Goal: Task Accomplishment & Management: Manage account settings

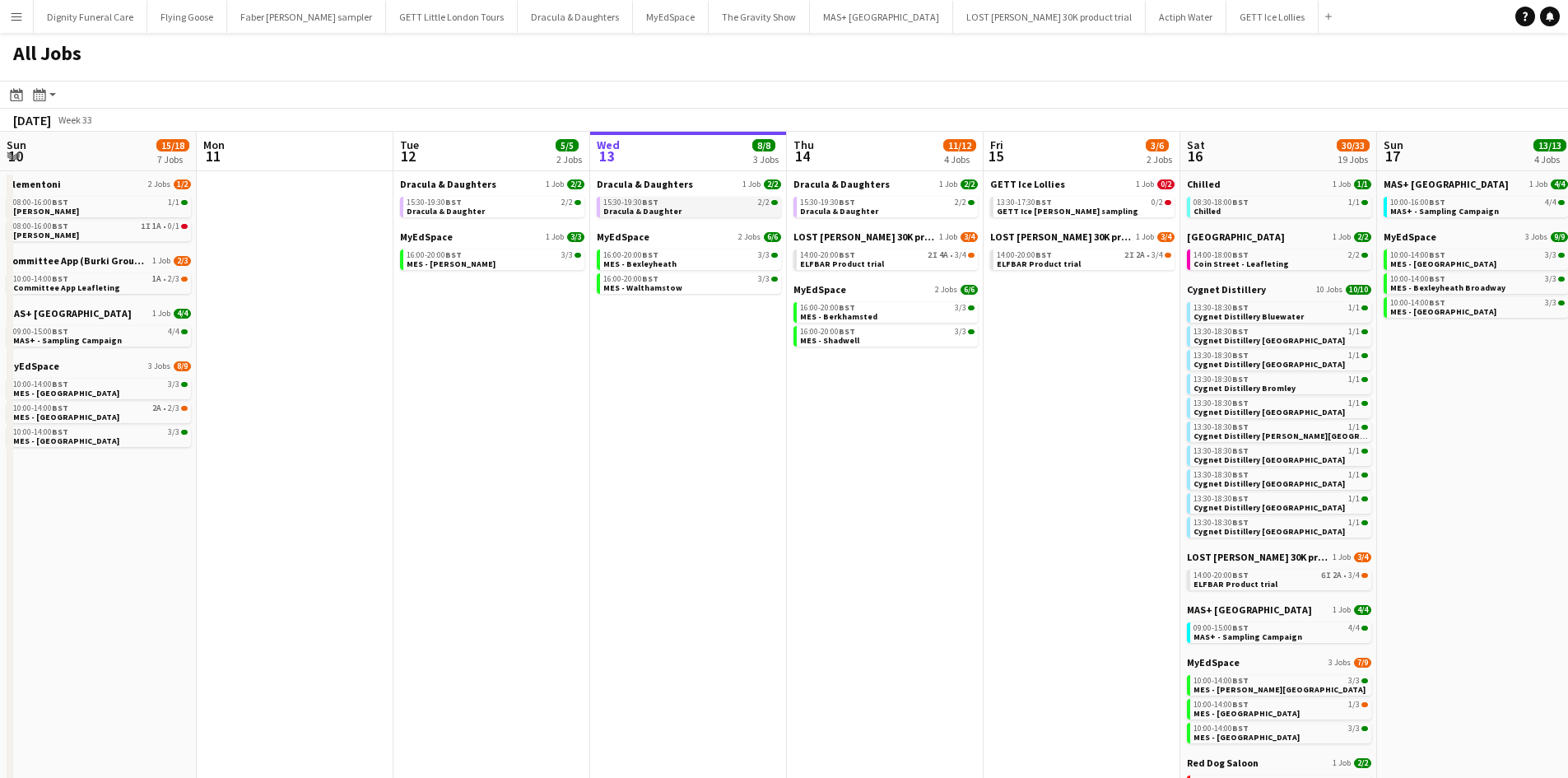
scroll to position [0, 394]
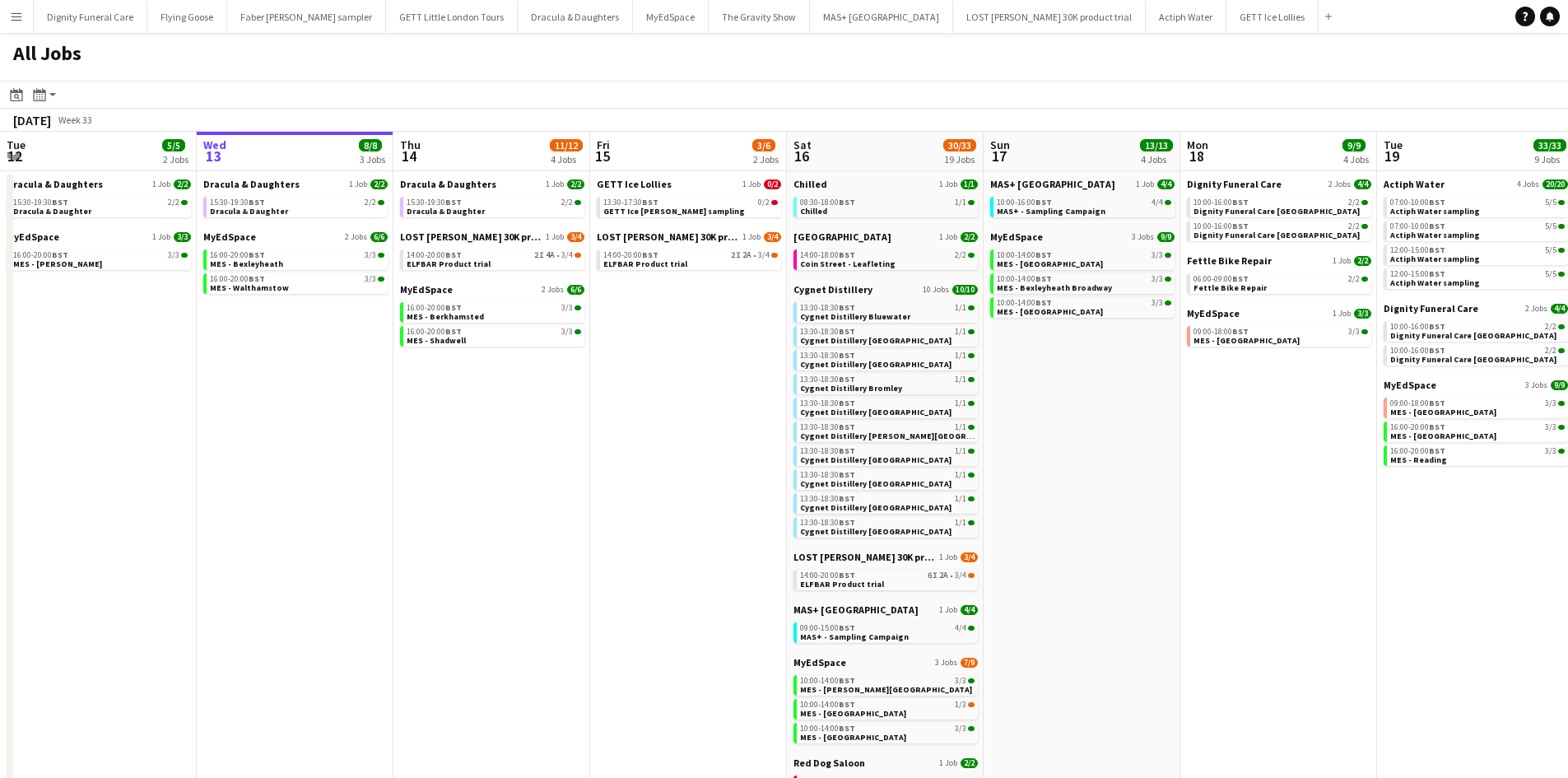
click at [273, 176] on app-date-cell "Dracula & Daughters 1 Job 2/2 15:30-19:30 BST 2/2 Dracula & Daughter MyEdSpace …" at bounding box center [294, 577] width 196 height 812
click at [270, 181] on span "Dracula & Daughters" at bounding box center [251, 184] width 96 height 12
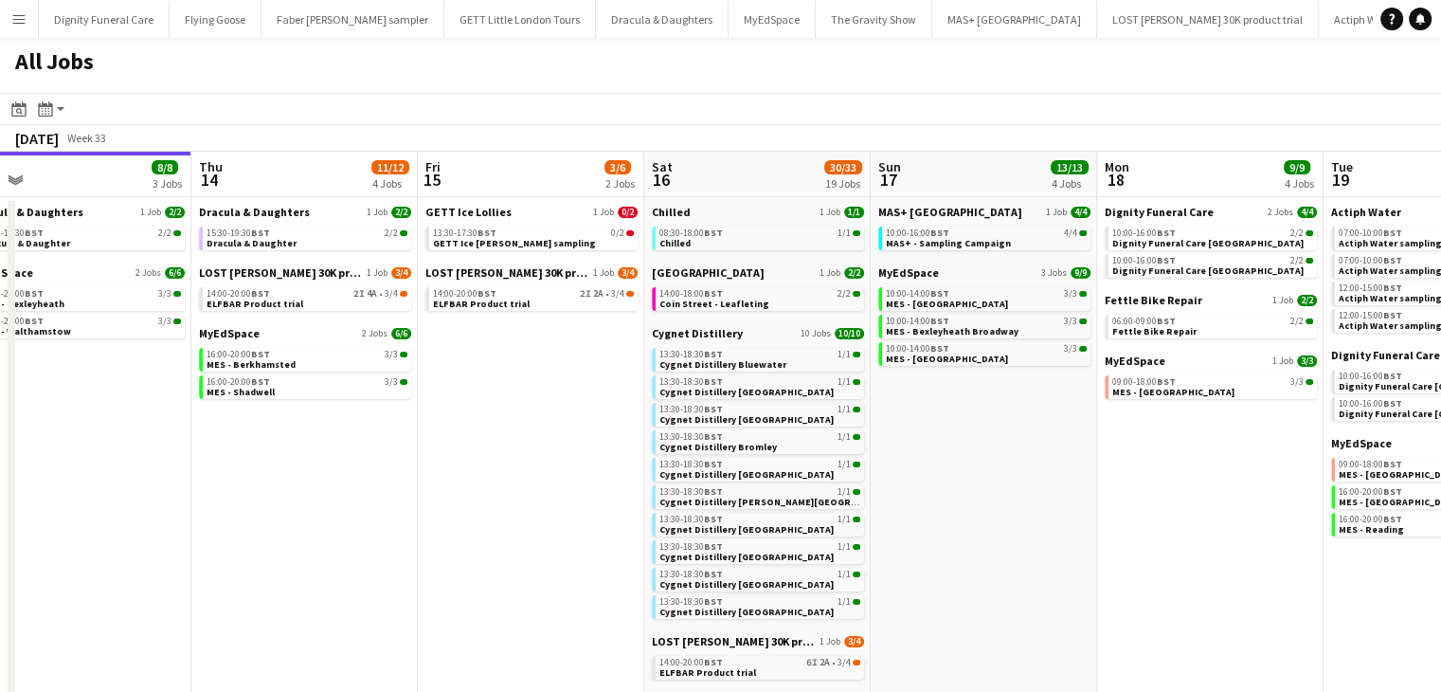
scroll to position [0, 486]
click at [1168, 210] on span "Dignity Funeral Care" at bounding box center [1161, 212] width 109 height 14
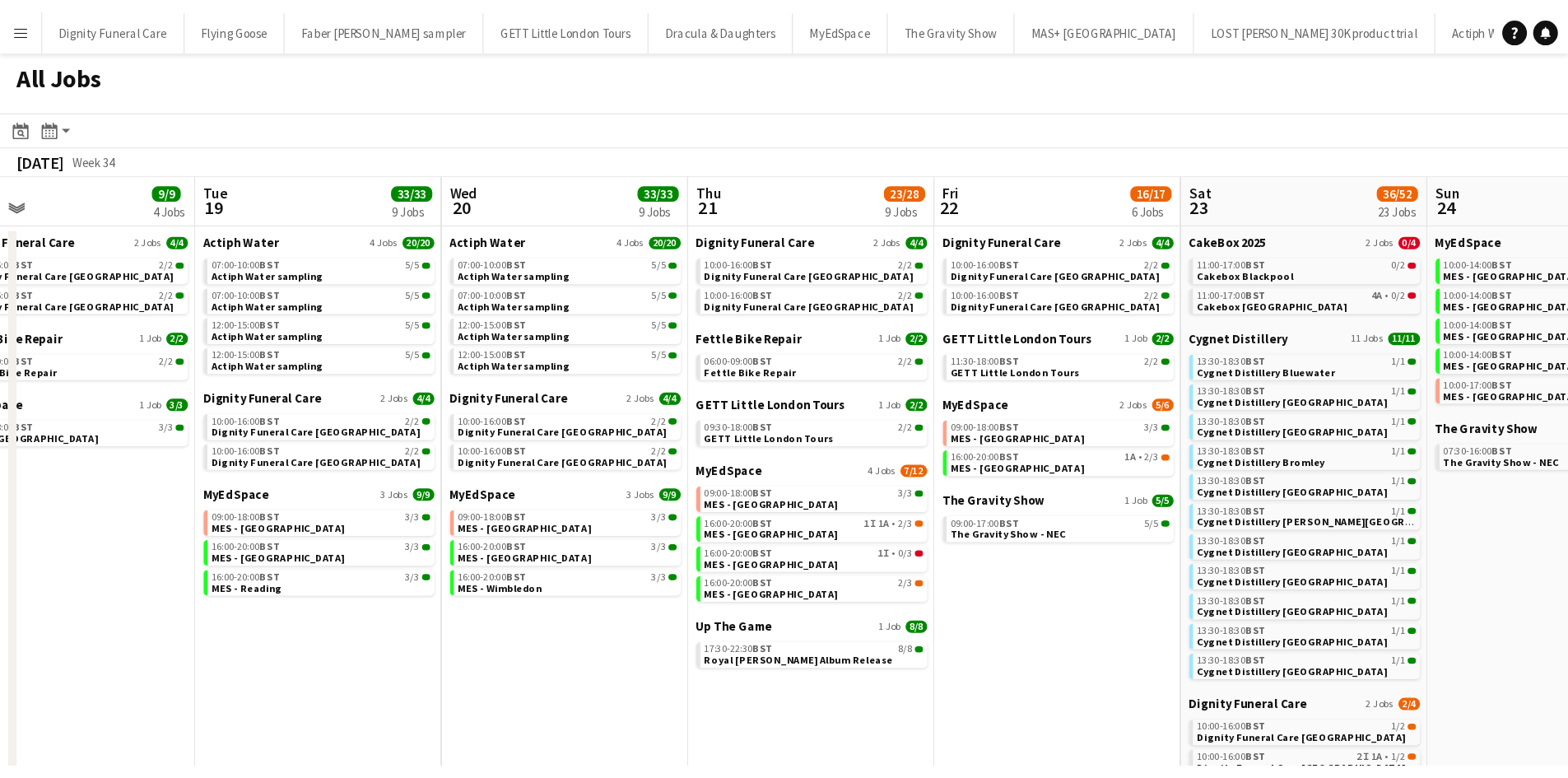
scroll to position [0, 435]
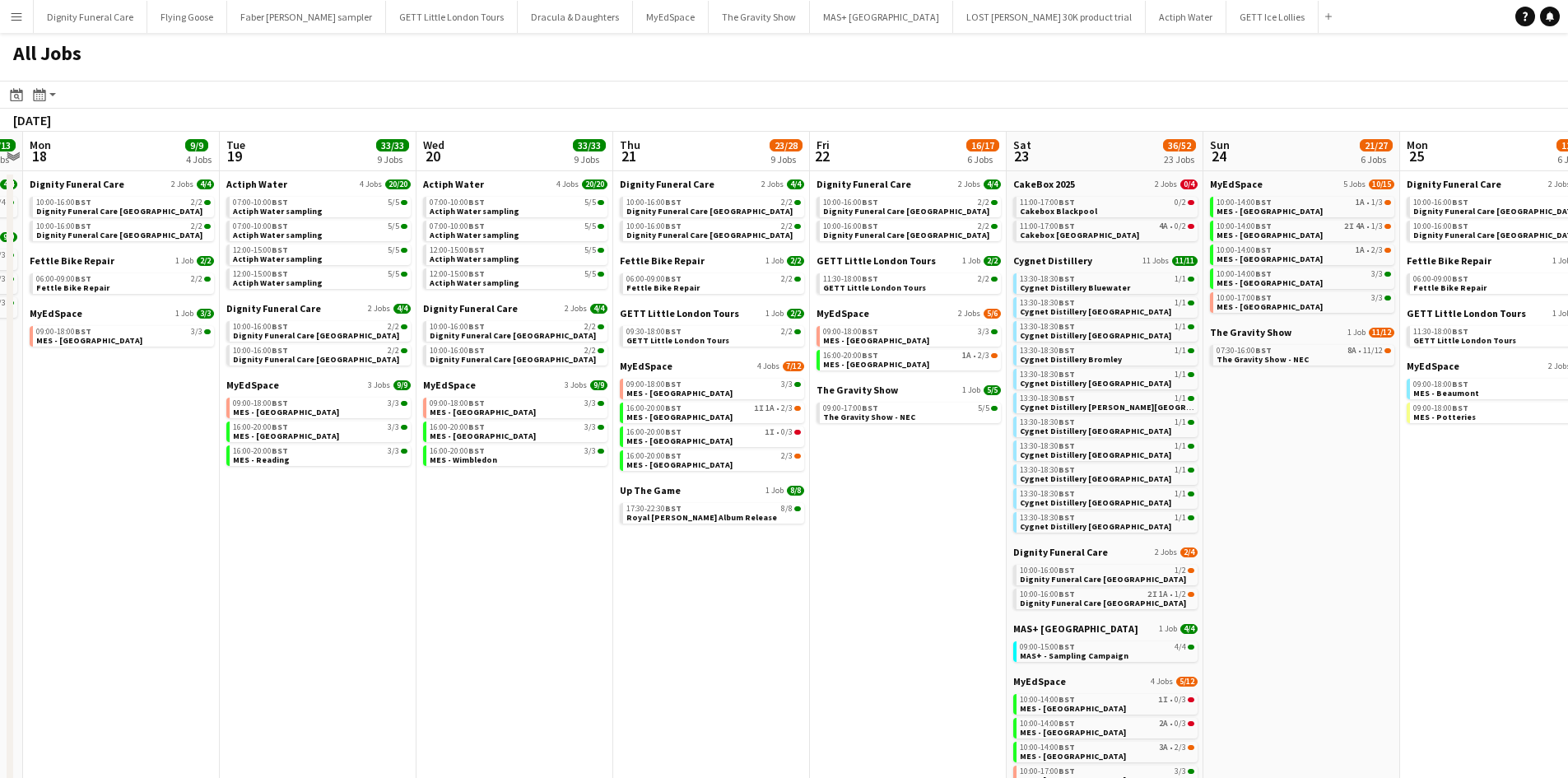
drag, startPoint x: 762, startPoint y: 536, endPoint x: 434, endPoint y: 516, distance: 328.6
click at [433, 517] on app-calendar-viewport "Fri 15 3/6 2 Jobs Sat 16 30/33 19 Jobs Sun 17 13/13 4 Jobs Mon 18 9/9 4 Jobs Tu…" at bounding box center [784, 602] width 1568 height 940
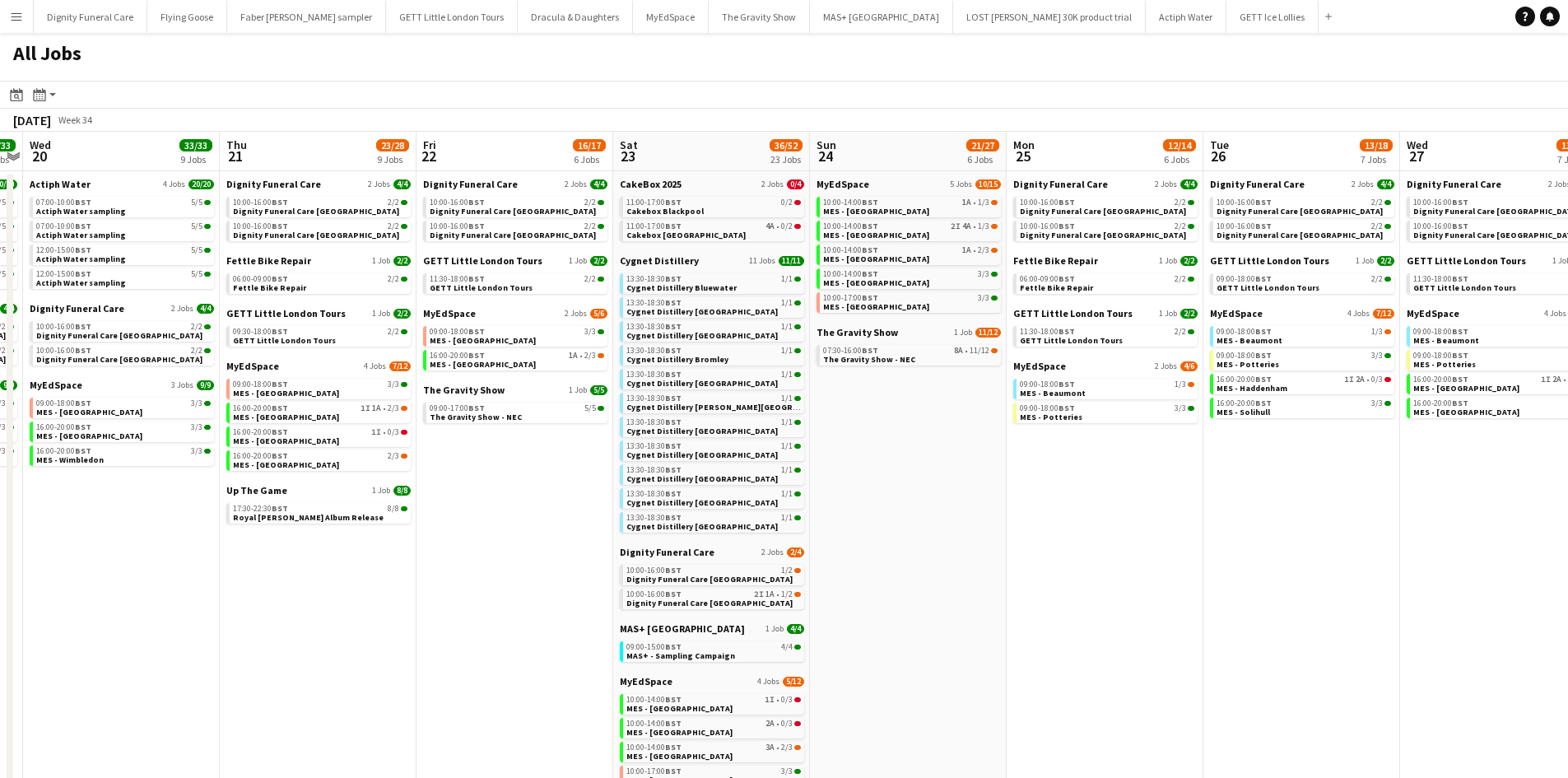
scroll to position [0, 551]
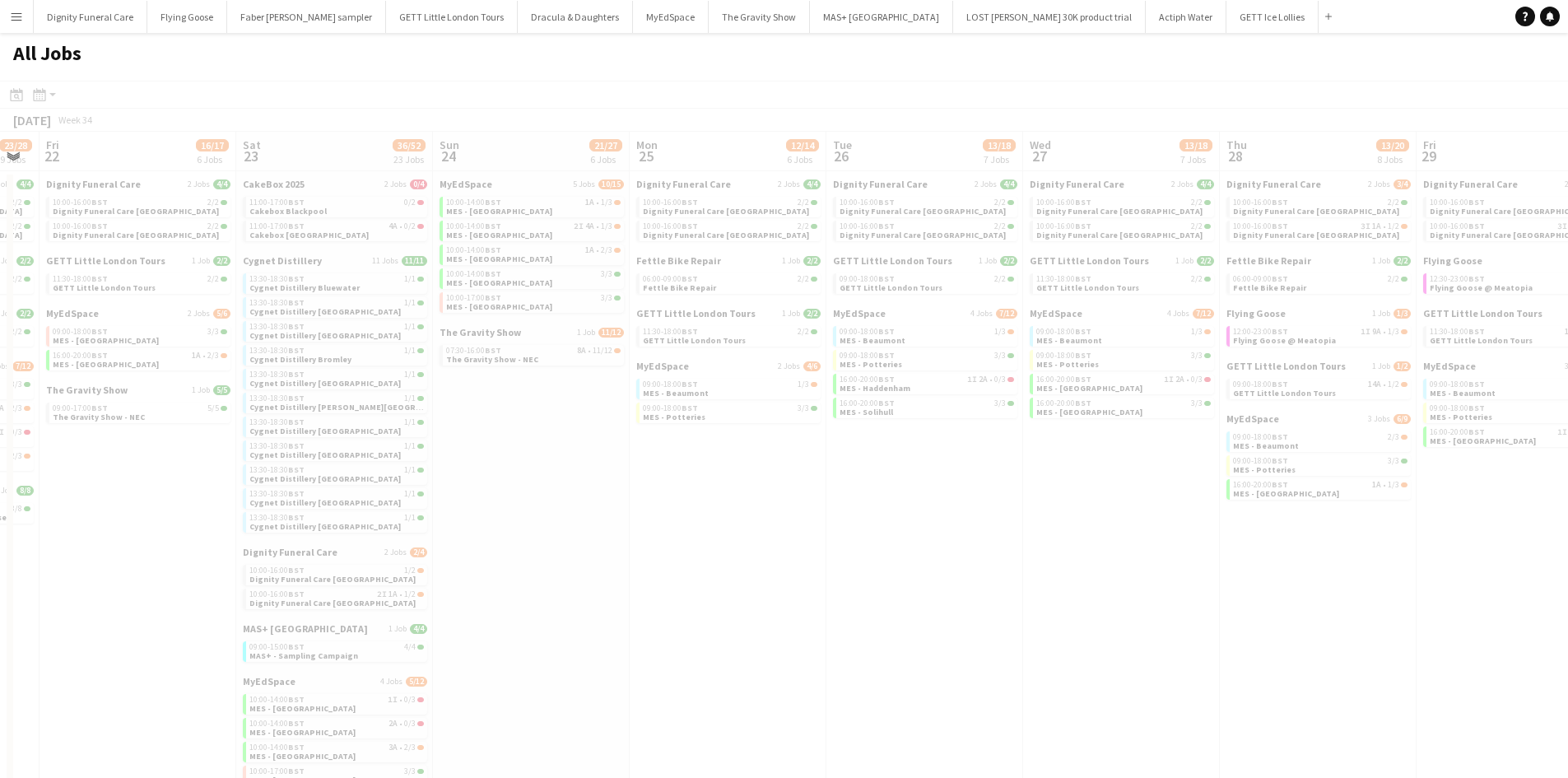
drag, startPoint x: 1065, startPoint y: 518, endPoint x: 538, endPoint y: 494, distance: 527.5
click at [523, 498] on app-all-jobs "All Jobs Date picker AUG 2025 AUG 2025 Monday M Tuesday T Wednesday W Thursday …" at bounding box center [784, 552] width 1568 height 1038
drag, startPoint x: 1070, startPoint y: 527, endPoint x: 760, endPoint y: 533, distance: 310.1
click at [758, 534] on div at bounding box center [784, 600] width 1568 height 1038
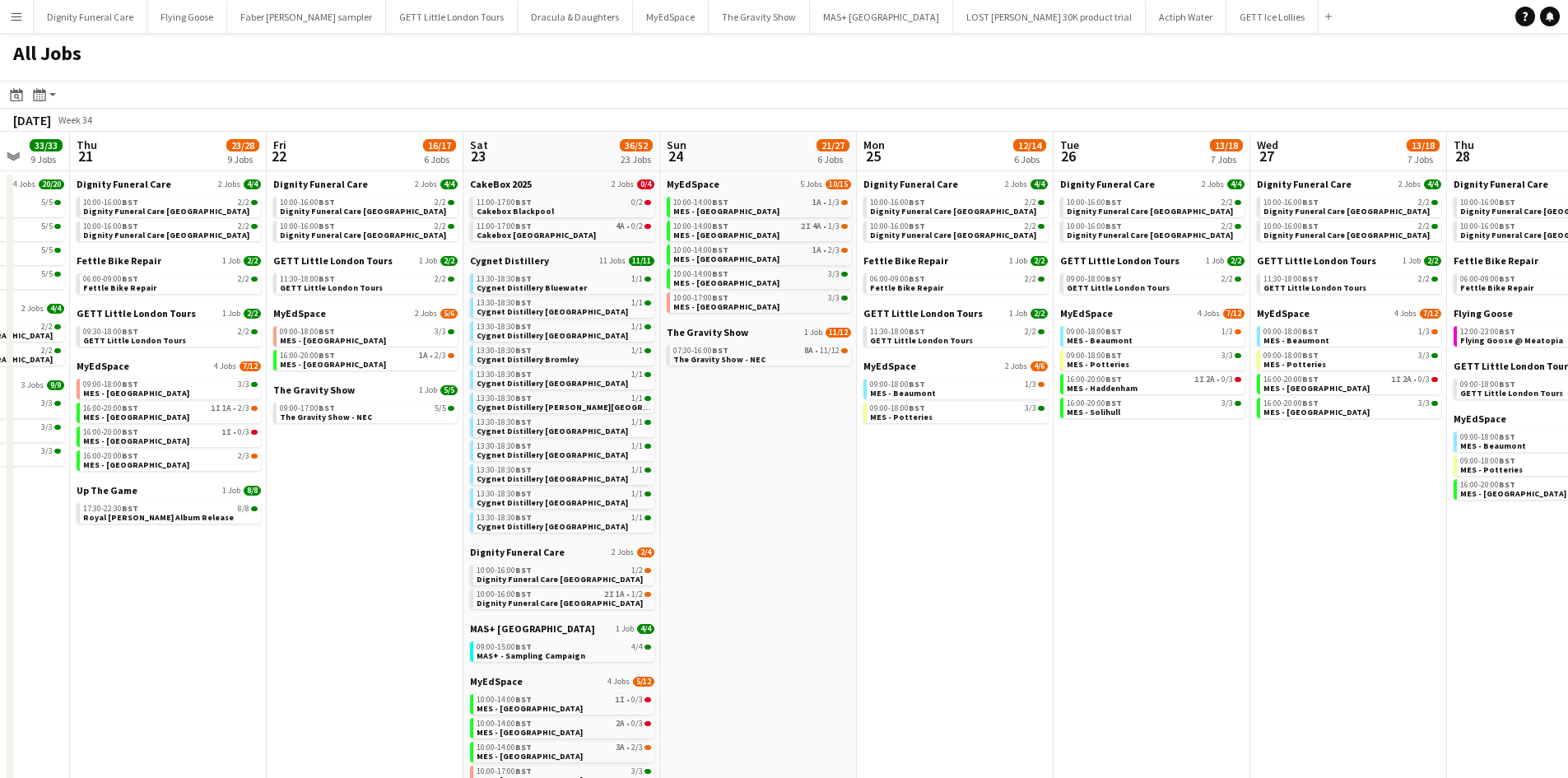
drag, startPoint x: 1022, startPoint y: 522, endPoint x: 1446, endPoint y: 509, distance: 424.2
click at [1446, 510] on app-calendar-viewport "Mon 18 9/9 4 Jobs Tue 19 33/33 9 Jobs Wed 20 33/33 9 Jobs Thu 21 23/28 9 Jobs F…" at bounding box center [784, 602] width 1568 height 940
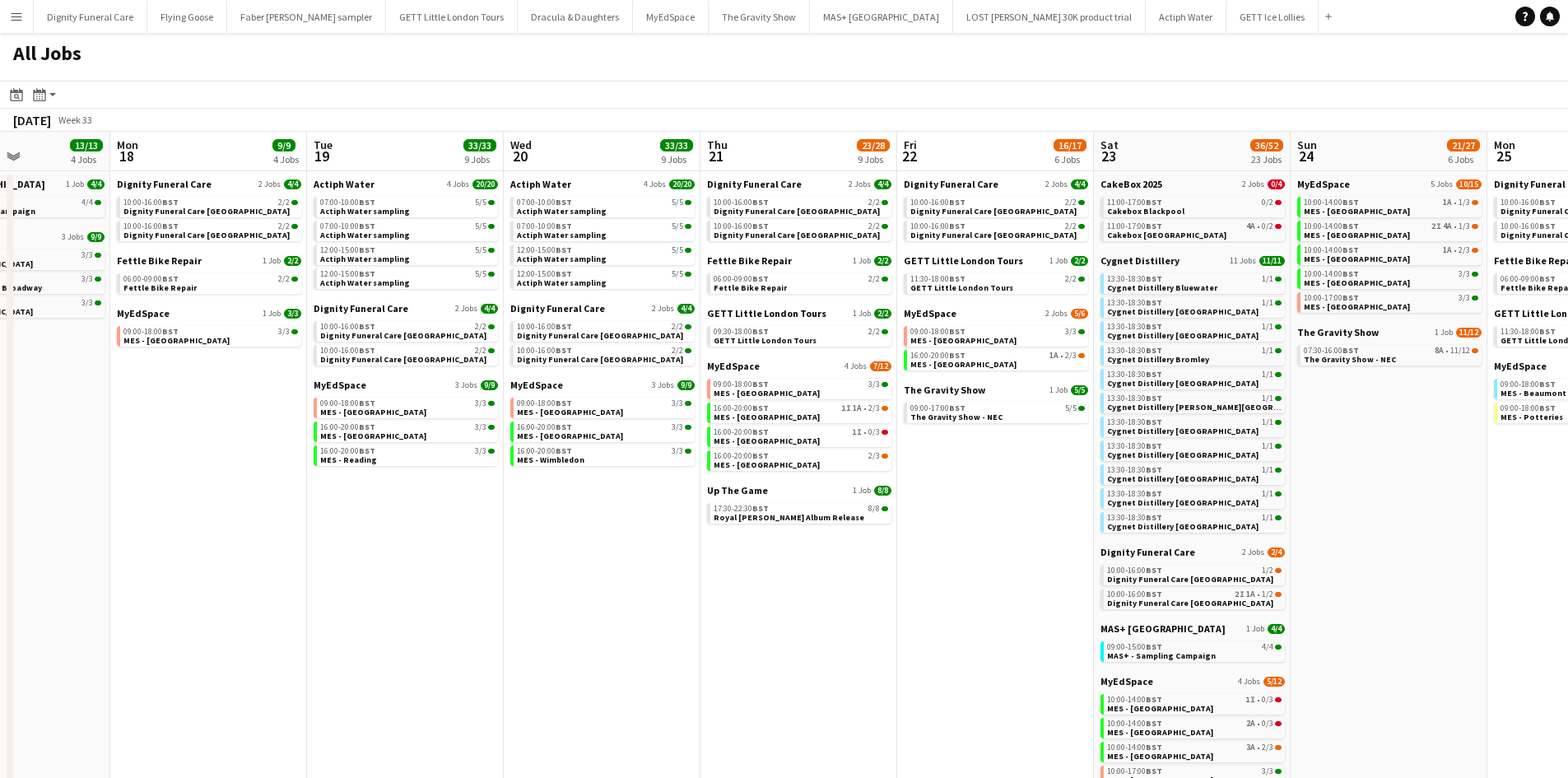
scroll to position [0, 452]
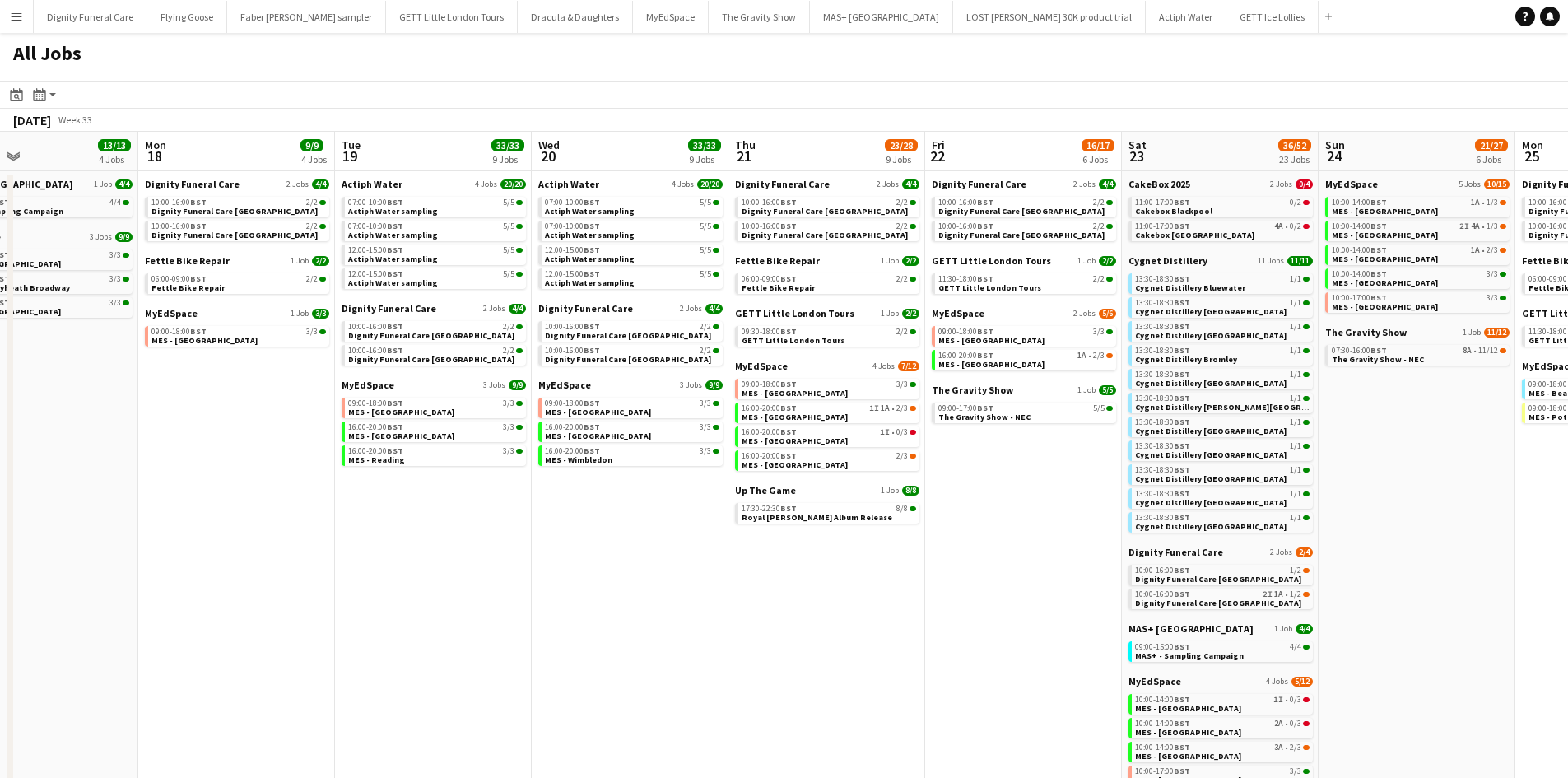
drag, startPoint x: 592, startPoint y: 459, endPoint x: 1036, endPoint y: 448, distance: 444.1
click at [1036, 448] on app-calendar-viewport "Fri 15 3/6 2 Jobs Sat 16 30/33 19 Jobs Sun 17 13/13 4 Jobs Mon 18 9/9 4 Jobs Tu…" at bounding box center [784, 602] width 1568 height 940
click at [967, 261] on span "GETT Little London Tours" at bounding box center [991, 260] width 119 height 12
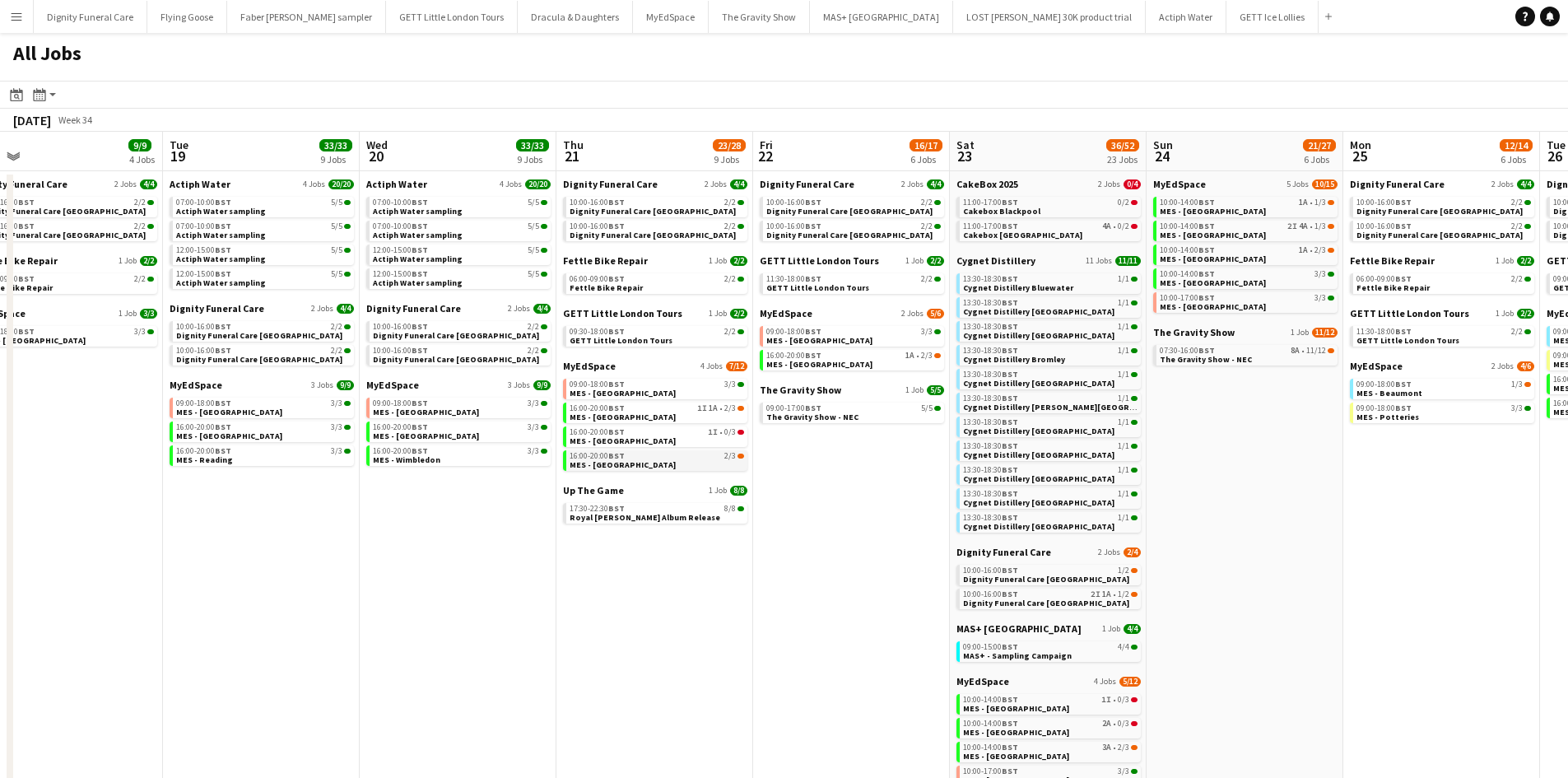
drag, startPoint x: 666, startPoint y: 537, endPoint x: 688, endPoint y: 451, distance: 88.8
click at [599, 532] on app-calendar-viewport "Fri 15 3/6 2 Jobs Sat 16 30/33 19 Jobs Sun 17 13/13 4 Jobs Mon 18 9/9 4 Jobs Tu…" at bounding box center [784, 602] width 1568 height 940
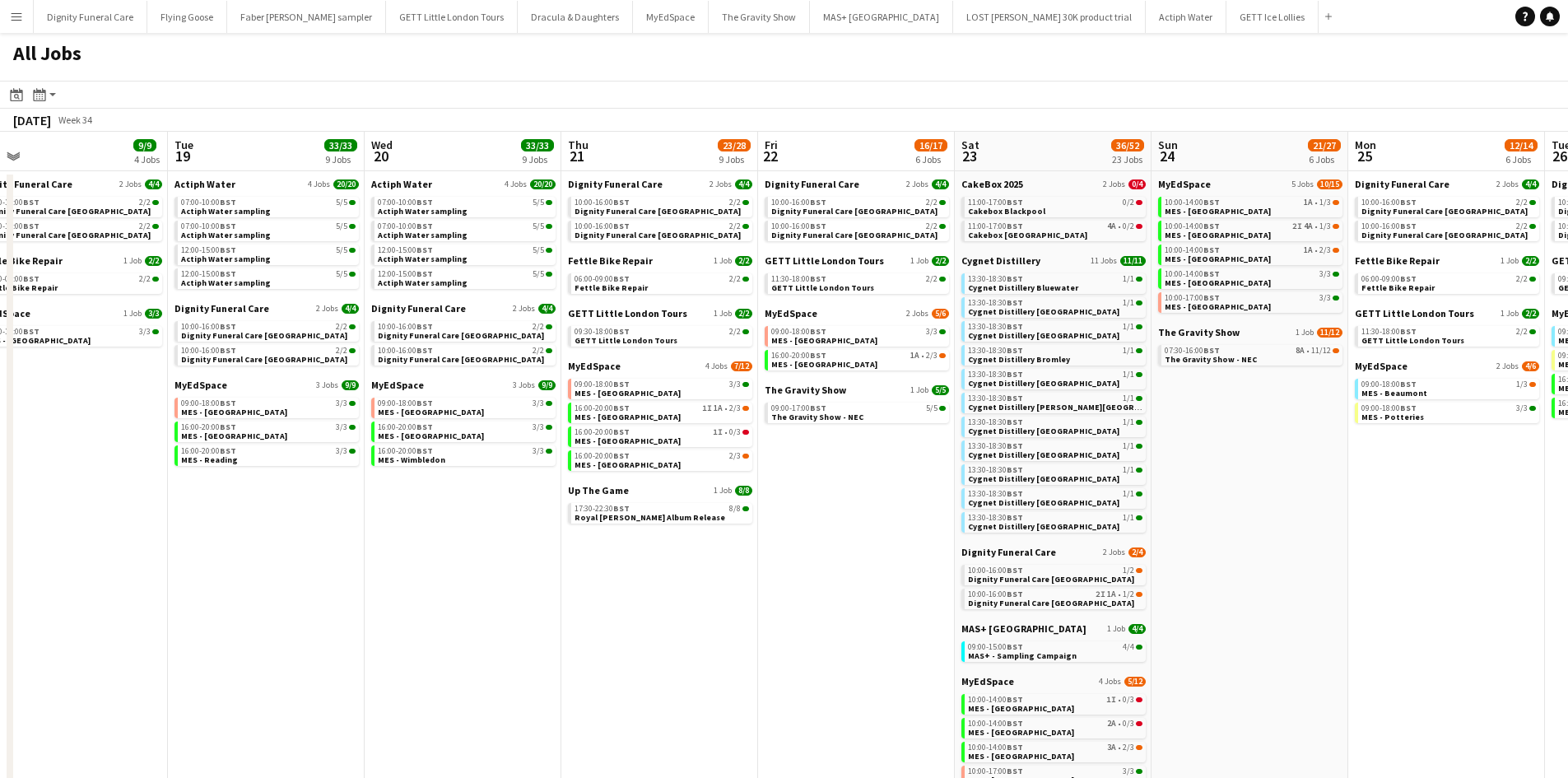
click at [822, 380] on div "MyEdSpace 2 Jobs 5/6 09:00-18:00 BST 3/3 MES - Northfield 16:00-20:00 BST 1A • …" at bounding box center [857, 345] width 184 height 76
click at [820, 389] on span "The Gravity Show" at bounding box center [805, 390] width 82 height 12
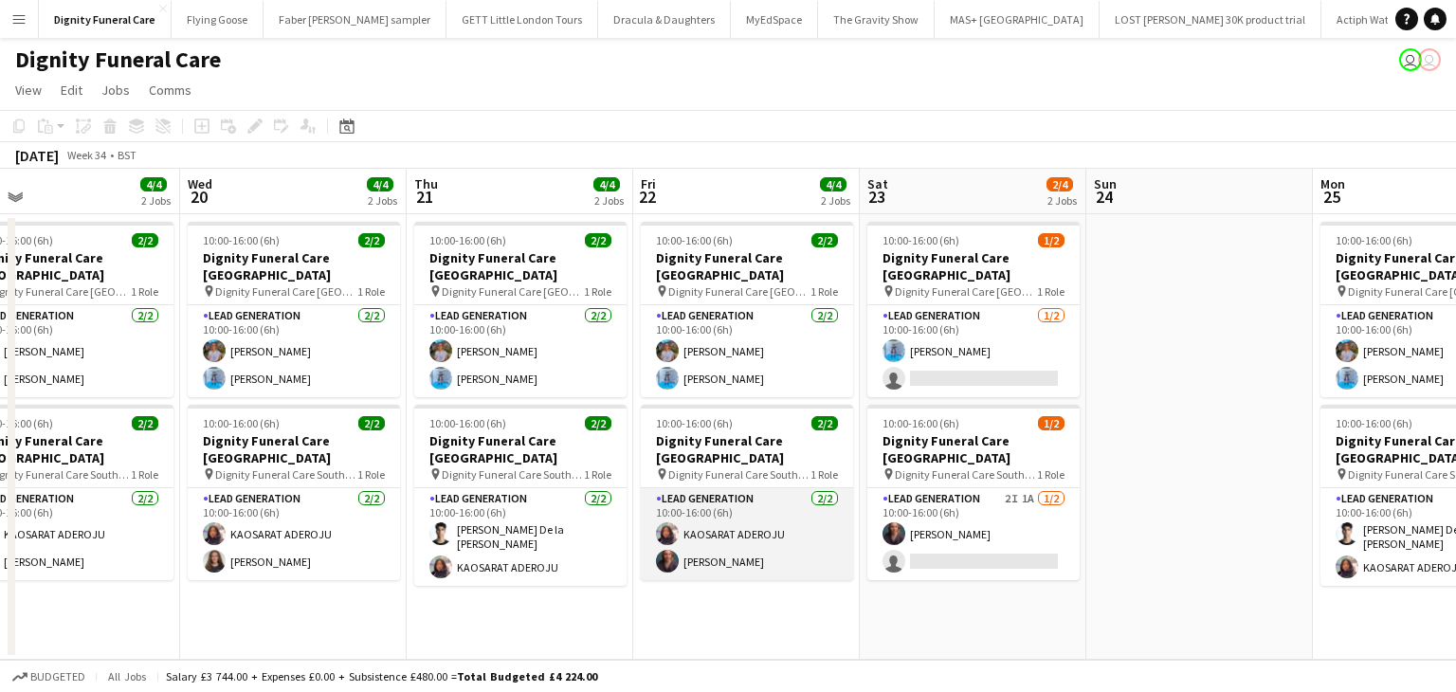
scroll to position [0, 661]
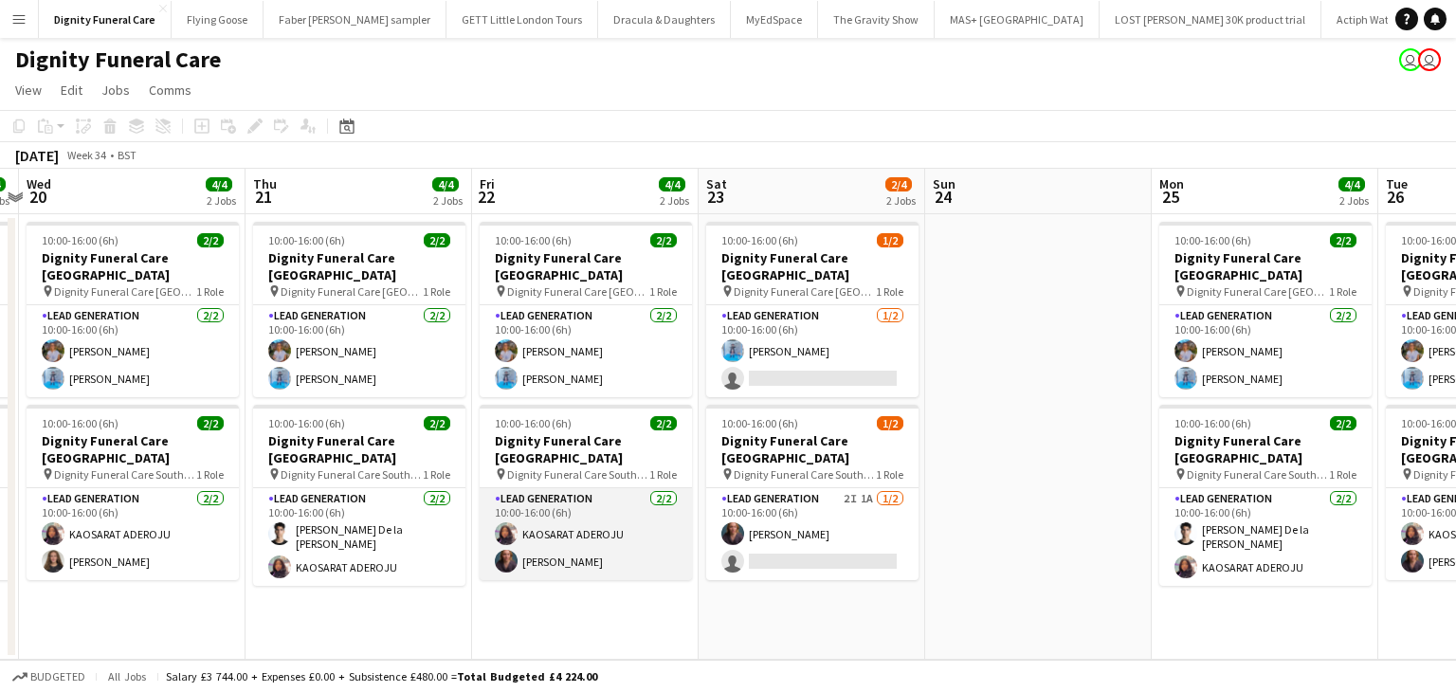
click at [569, 545] on app-card-role "Lead Generation 2/2 10:00-16:00 (6h) KAOSARAT ADEROJU Nicole Cuthbert" at bounding box center [586, 534] width 212 height 92
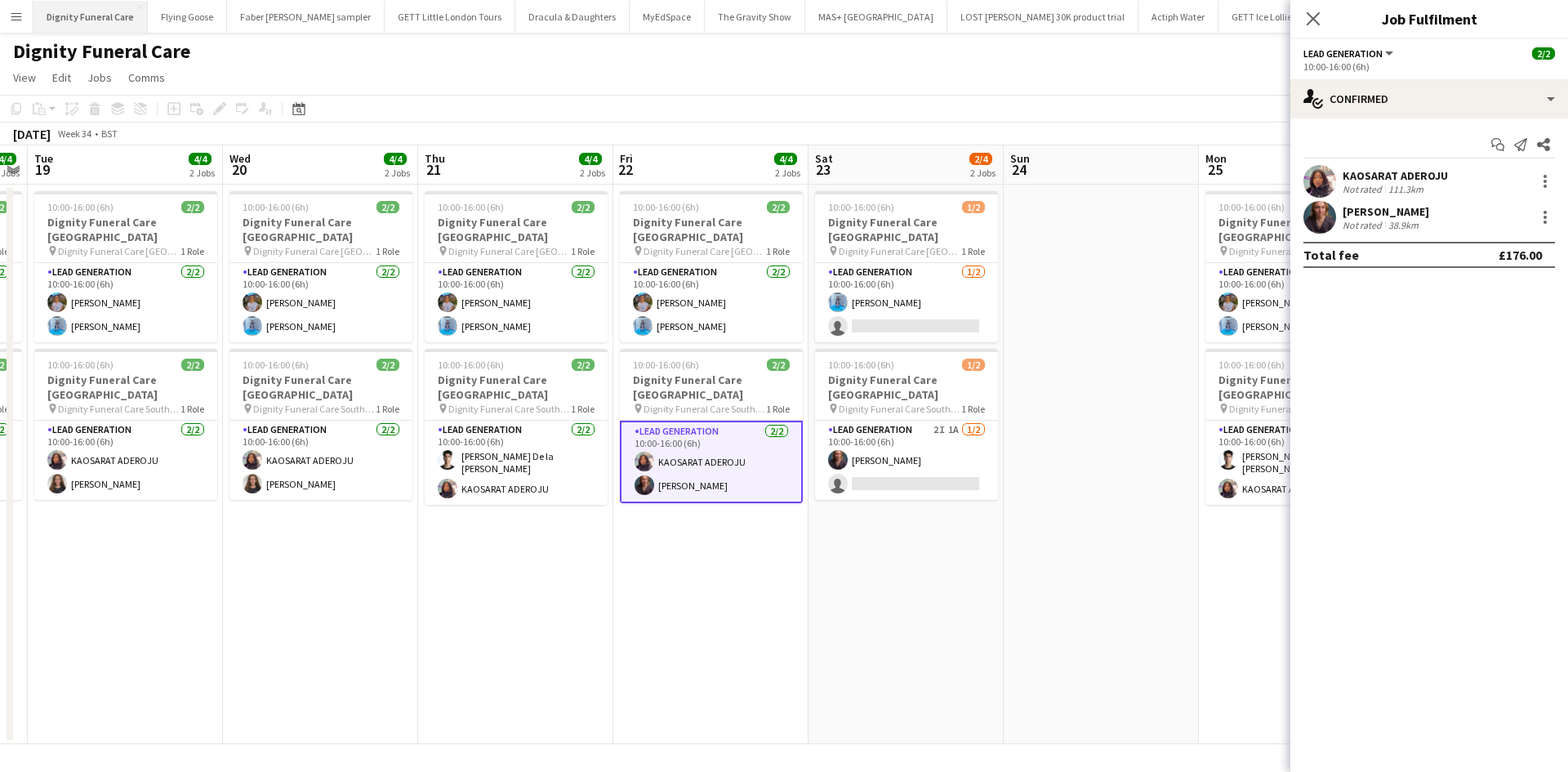
scroll to position [0, 364]
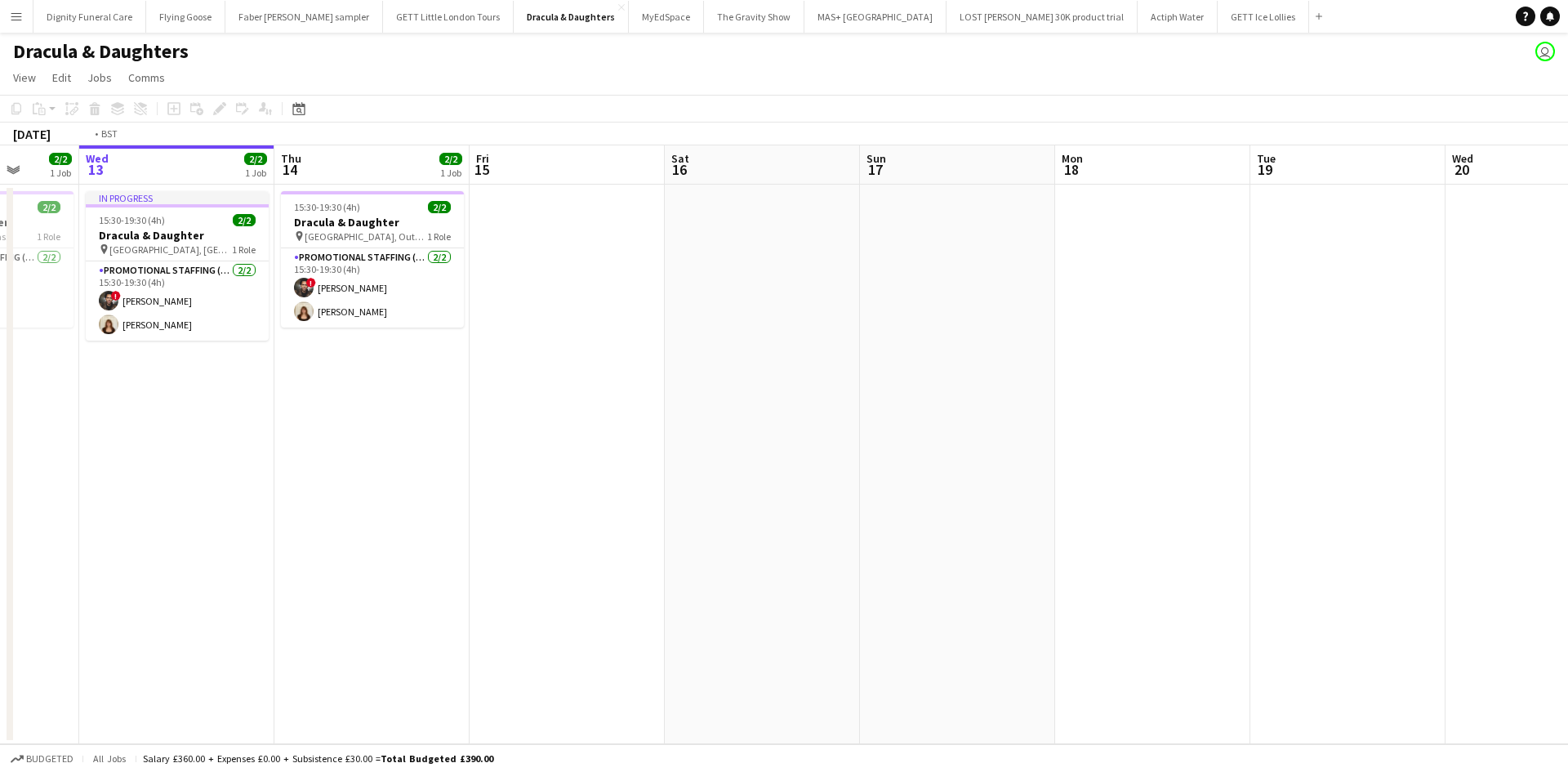
scroll to position [0, 398]
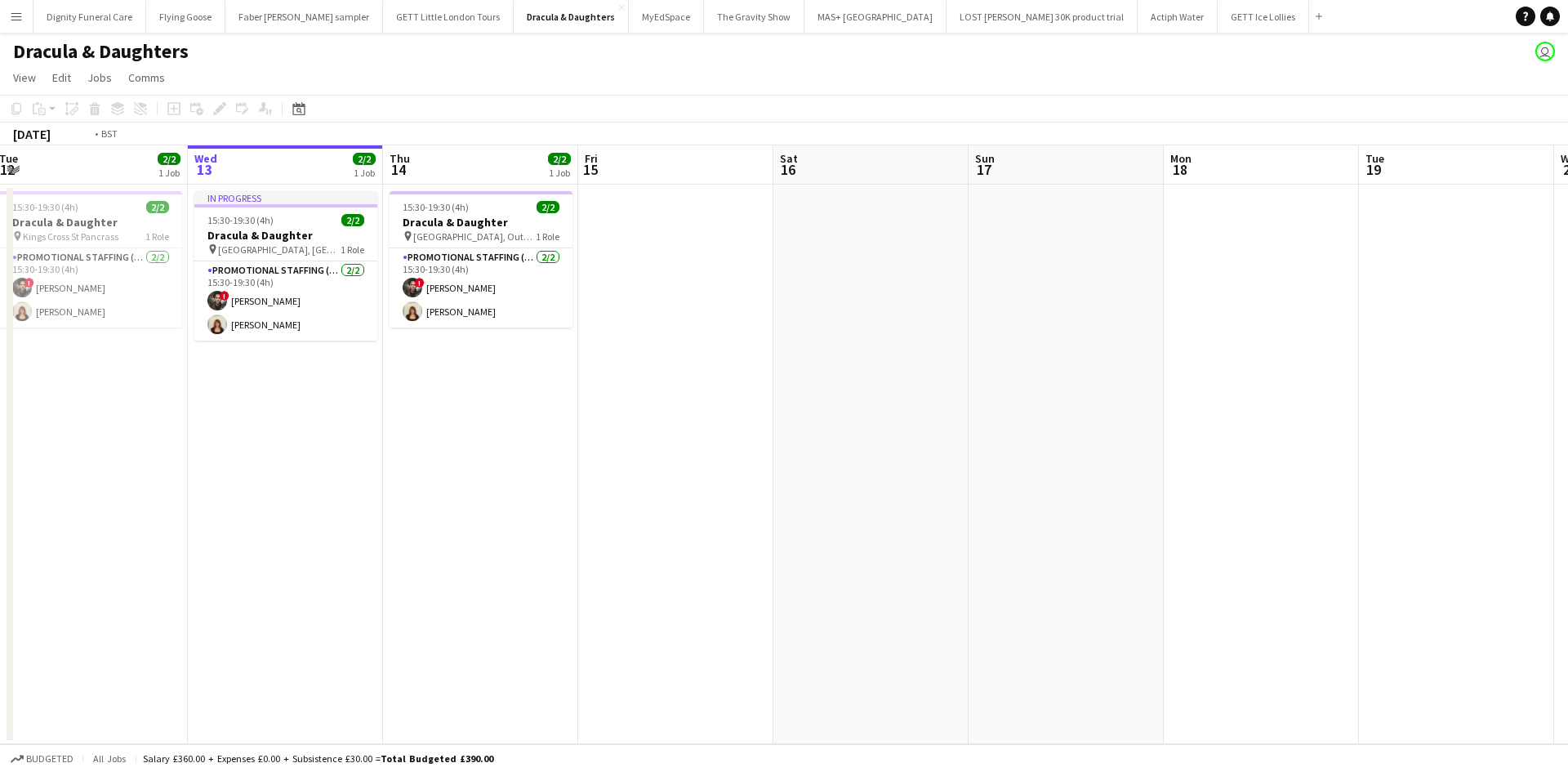
drag, startPoint x: 356, startPoint y: 391, endPoint x: 934, endPoint y: 371, distance: 578.3
click at [934, 371] on app-calendar-viewport "Sun 10 Mon 11 Tue 12 2/2 1 Job Wed 13 2/2 1 Job Thu 14 2/2 1 Job Fri 15 Sat 16 …" at bounding box center [784, 445] width 1568 height 599
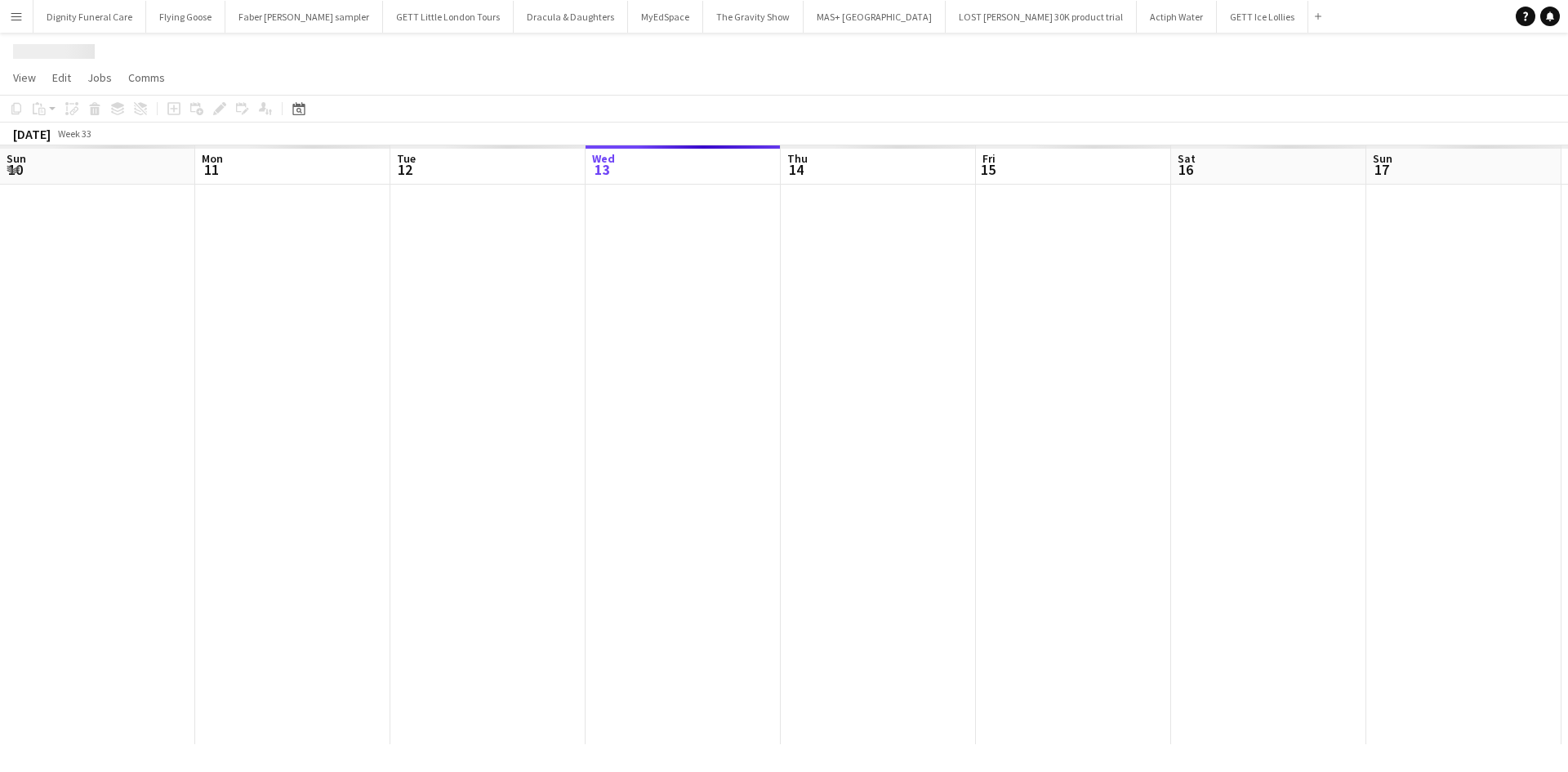
scroll to position [0, 390]
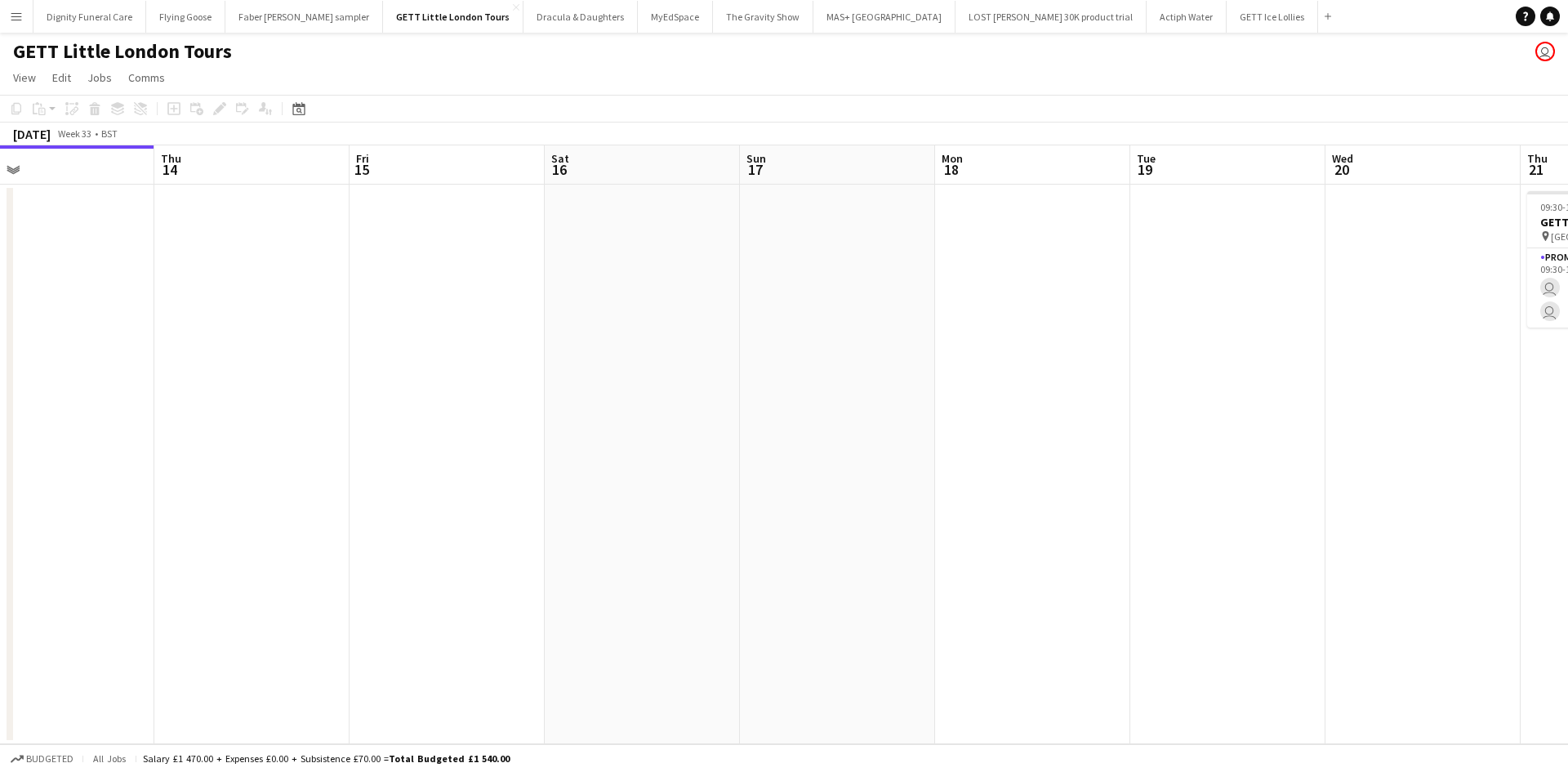
drag, startPoint x: 980, startPoint y: 308, endPoint x: 215, endPoint y: 279, distance: 765.5
click at [164, 289] on app-calendar-viewport "Sun 10 Mon 11 Tue 12 Wed 13 Thu 14 Fri 15 Sat 16 Sun 17 Mon 18 Tue 19 Wed 20 Th…" at bounding box center [784, 445] width 1568 height 599
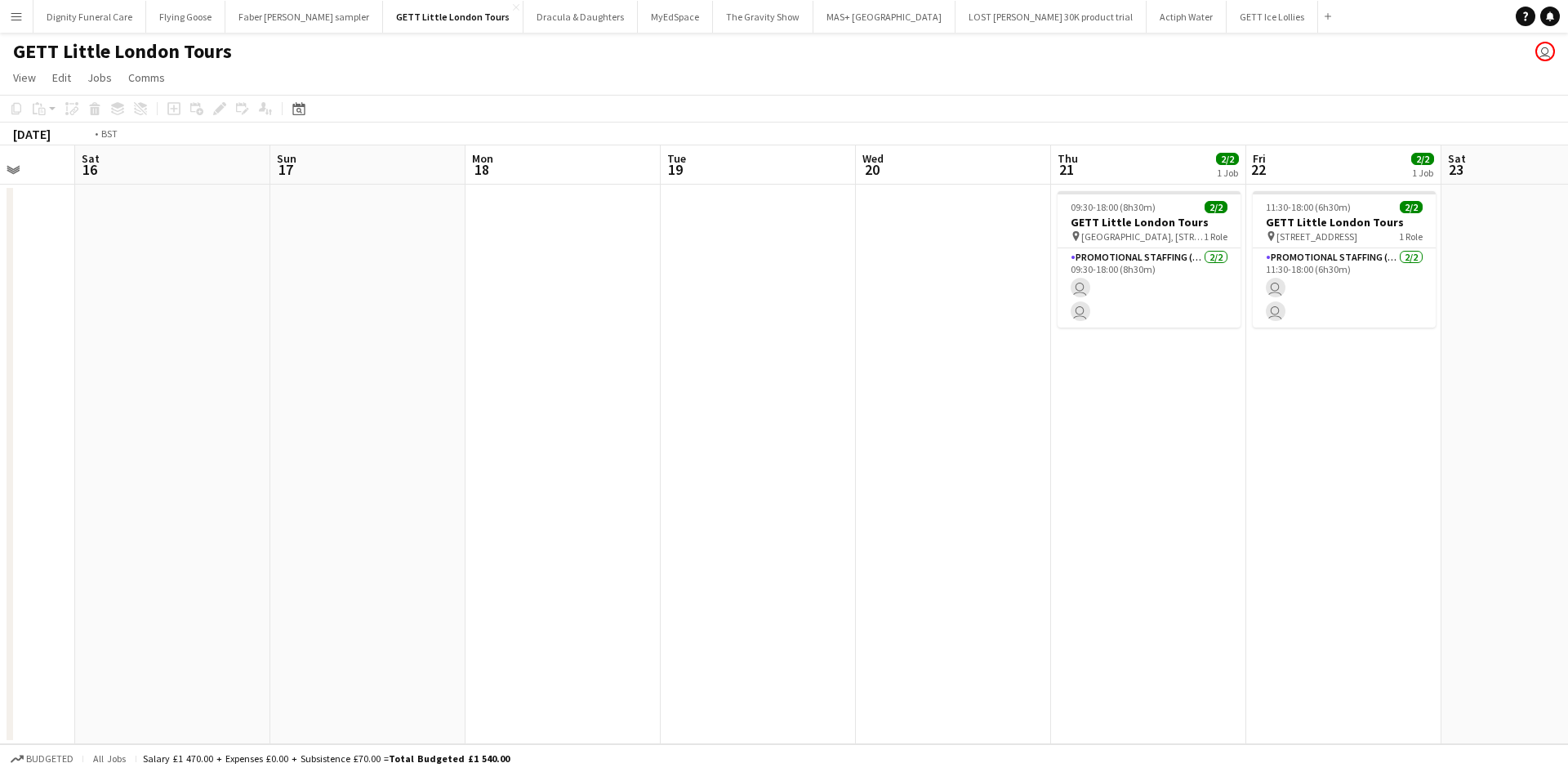
scroll to position [0, 689]
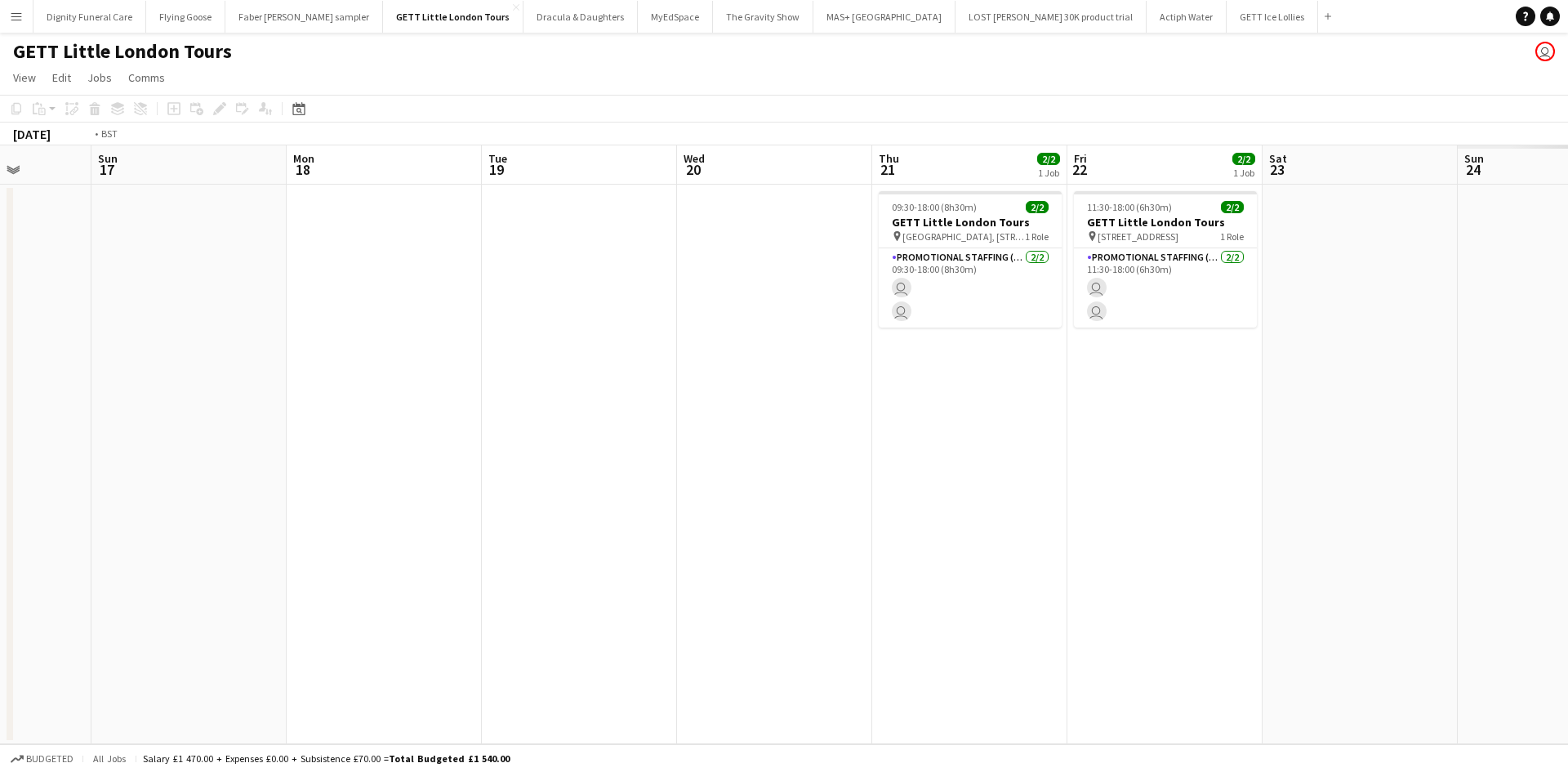
drag, startPoint x: 785, startPoint y: 313, endPoint x: 335, endPoint y: 320, distance: 450.1
click at [335, 320] on app-calendar-viewport "Wed 13 Thu 14 Fri 15 Sat 16 Sun 17 Mon 18 Tue 19 Wed 20 Thu 21 2/2 1 Job Fri 22…" at bounding box center [784, 445] width 1568 height 599
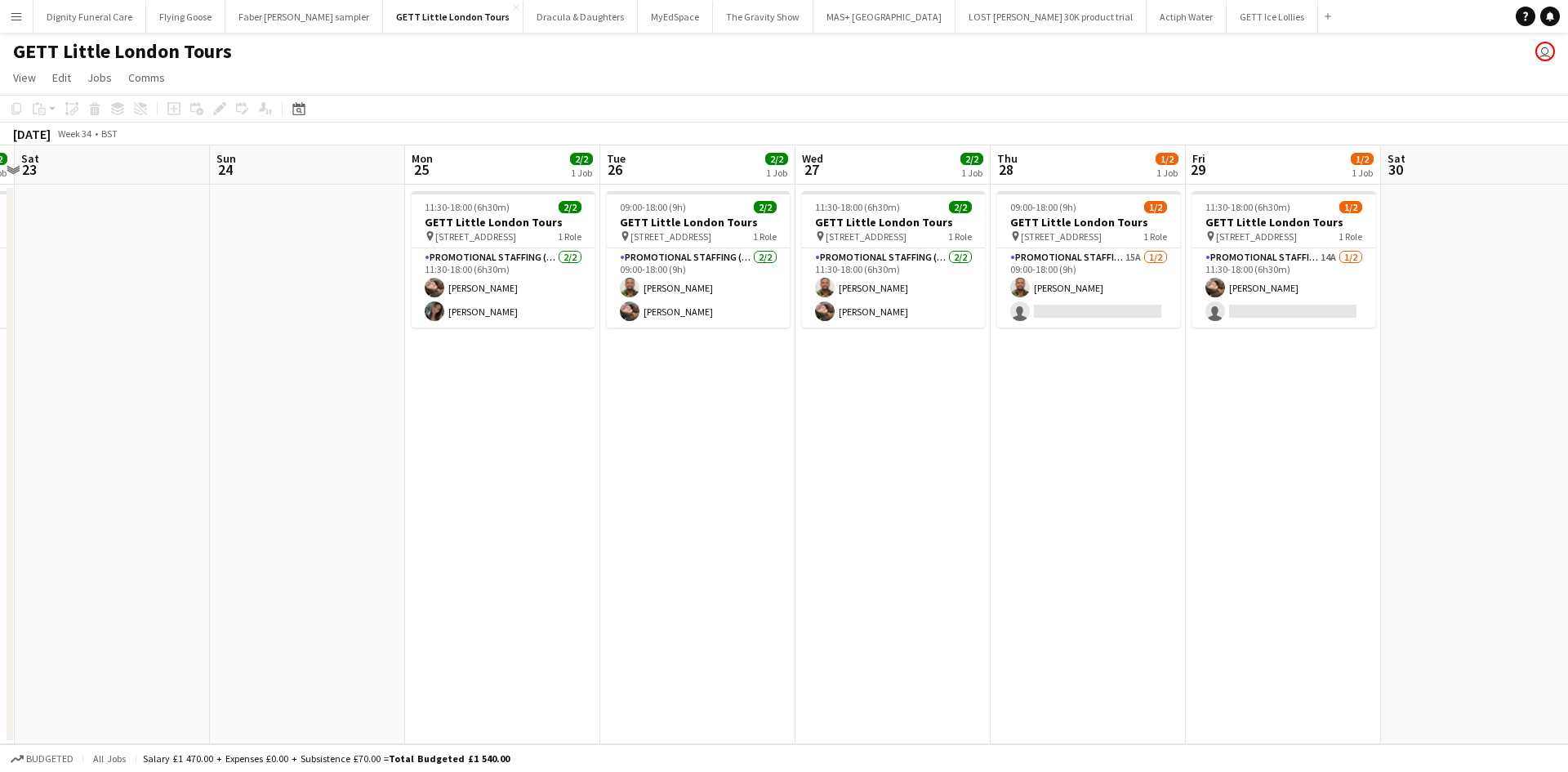
drag, startPoint x: 572, startPoint y: 413, endPoint x: 49, endPoint y: 388, distance: 523.6
click at [3, 389] on app-calendar-viewport "Wed 20 Thu 21 2/2 1 Job Fri 22 2/2 1 Job Sat 23 Sun 24 Mon 25 2/2 1 Job Tue 26 …" at bounding box center [784, 445] width 1568 height 599
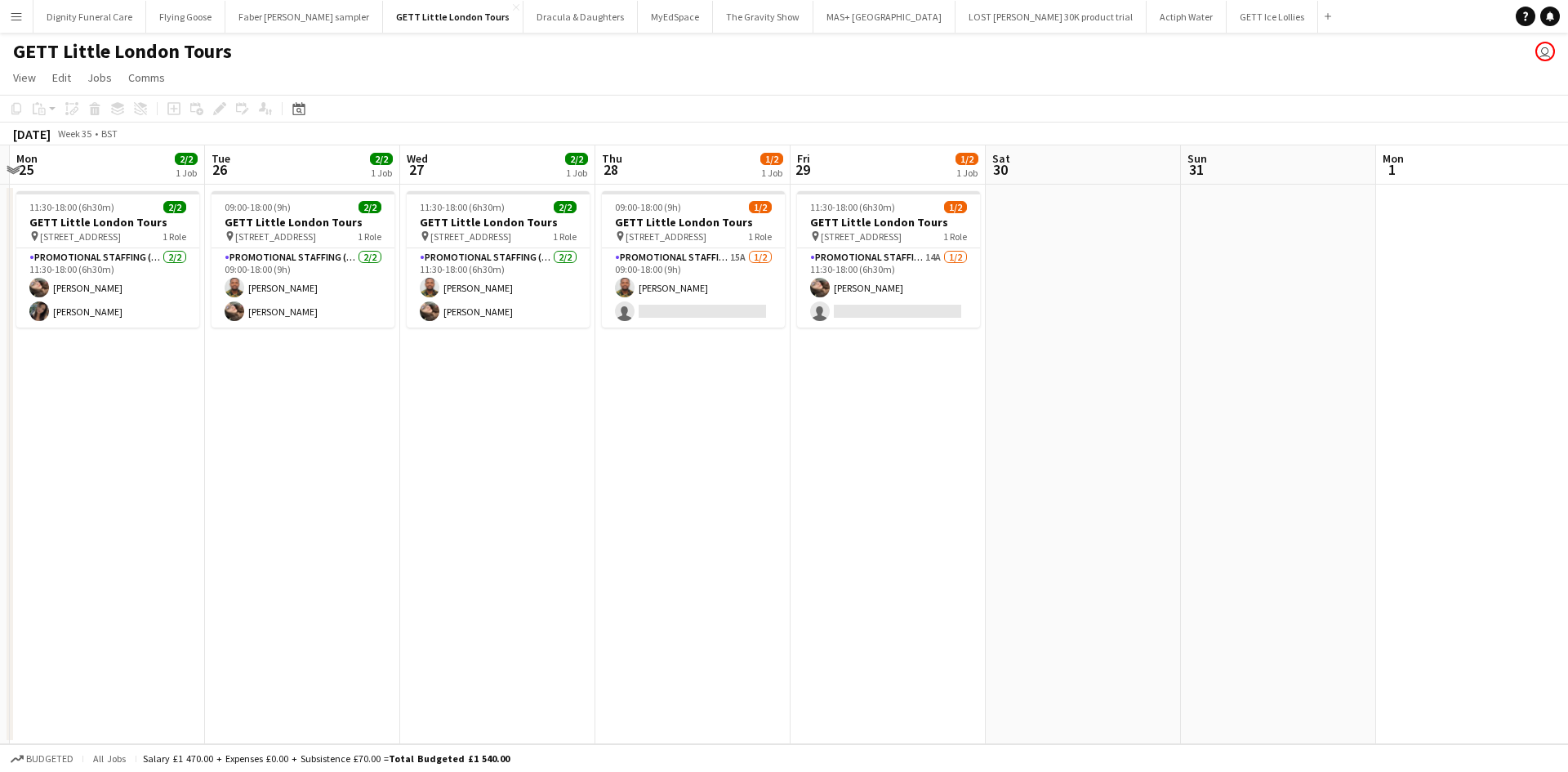
scroll to position [0, 675]
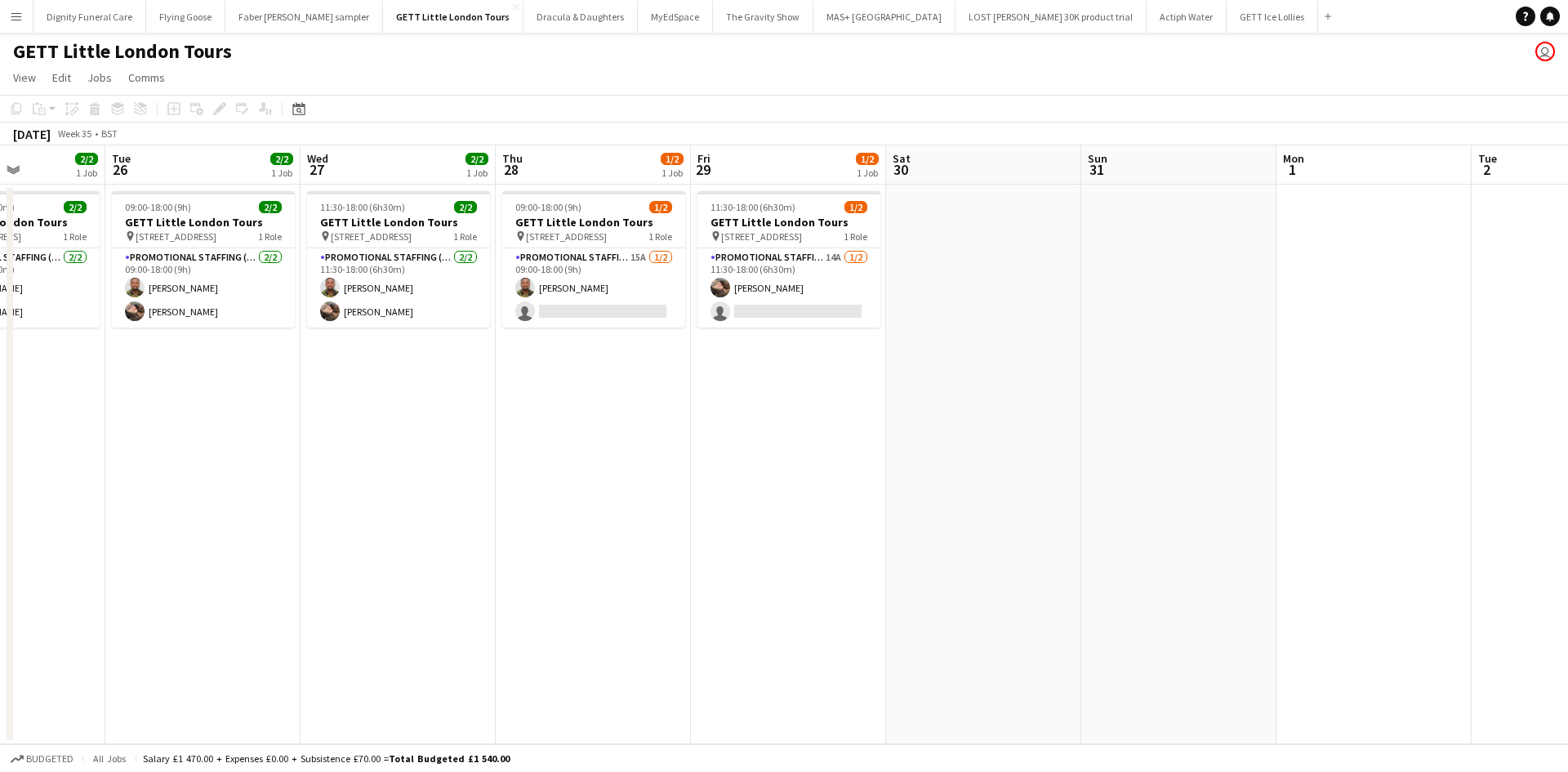
drag, startPoint x: 781, startPoint y: 401, endPoint x: 304, endPoint y: 417, distance: 477.3
click at [286, 427] on app-calendar-viewport "Fri 22 2/2 1 Job Sat 23 Sun 24 Mon 25 2/2 1 Job Tue 26 2/2 1 Job Wed 27 2/2 1 J…" at bounding box center [784, 445] width 1568 height 599
click at [619, 306] on app-card-role "Promotional Staffing (Brand Ambassadors) 15A 1/2 09:00-18:00 (9h) Isaac Esu sin…" at bounding box center [594, 288] width 183 height 79
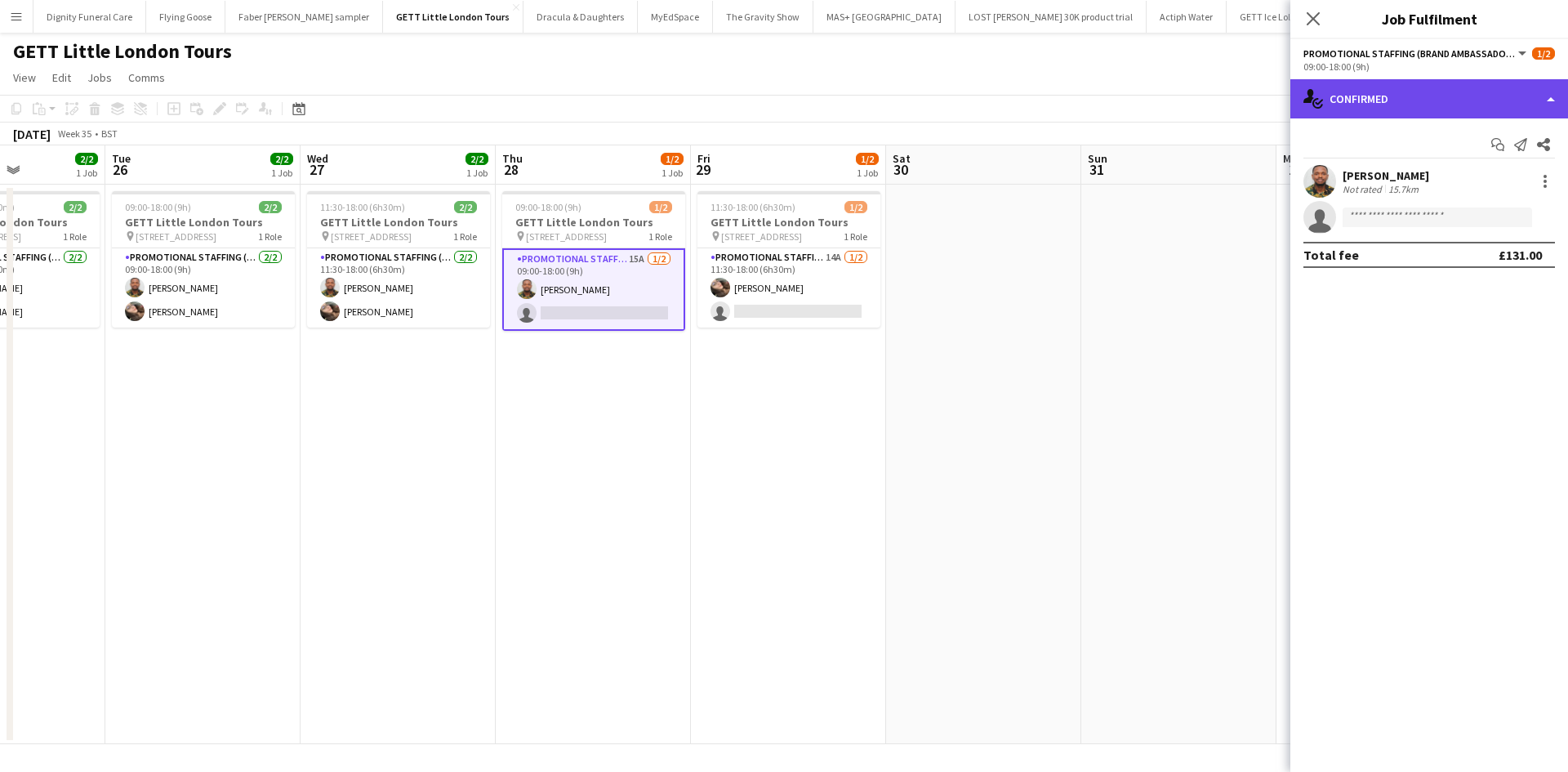
click at [1393, 103] on div "single-neutral-actions-check-2 Confirmed" at bounding box center [1428, 98] width 277 height 39
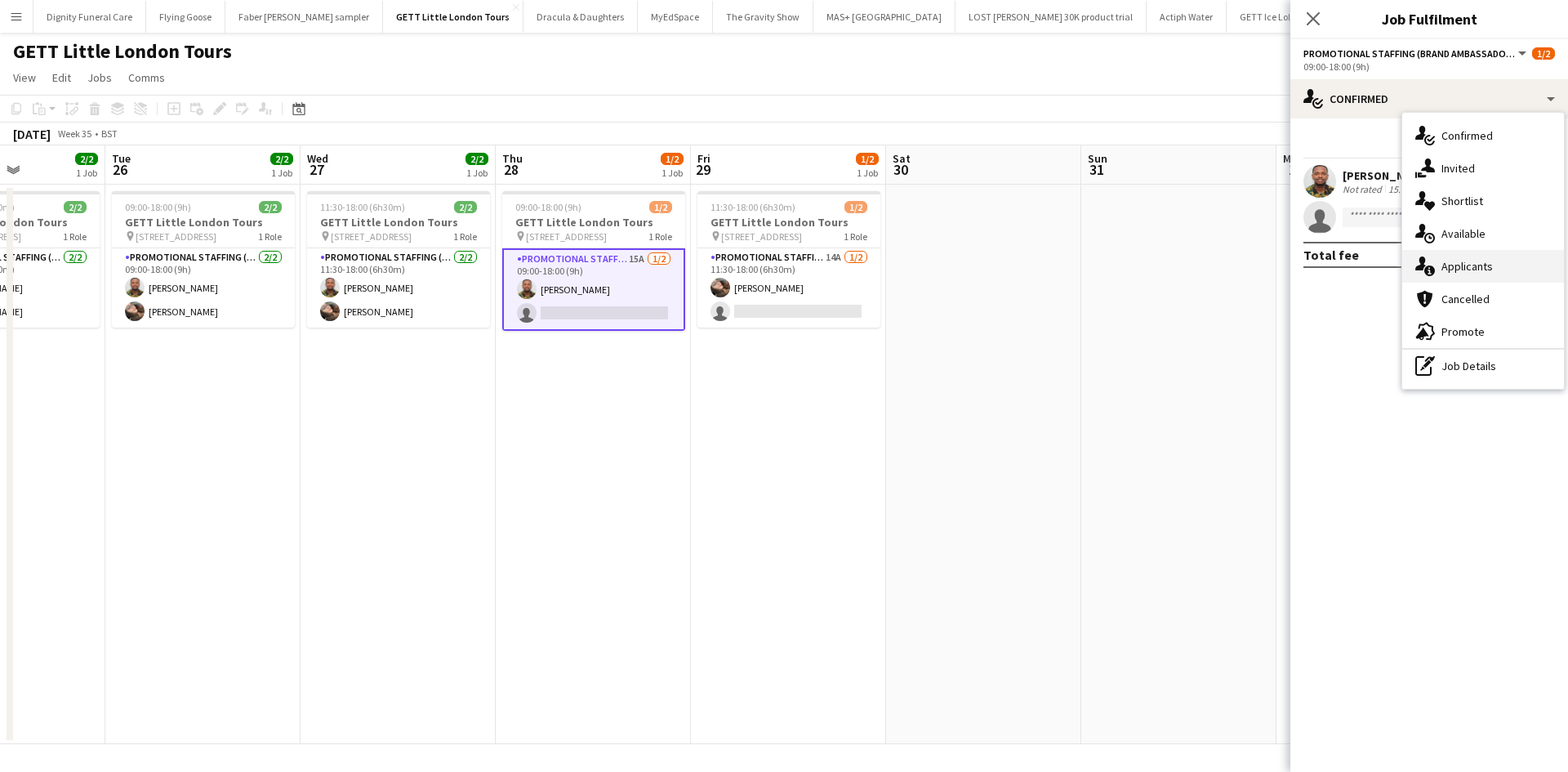
click at [1459, 258] on div "single-neutral-actions-information Applicants" at bounding box center [1483, 266] width 162 height 33
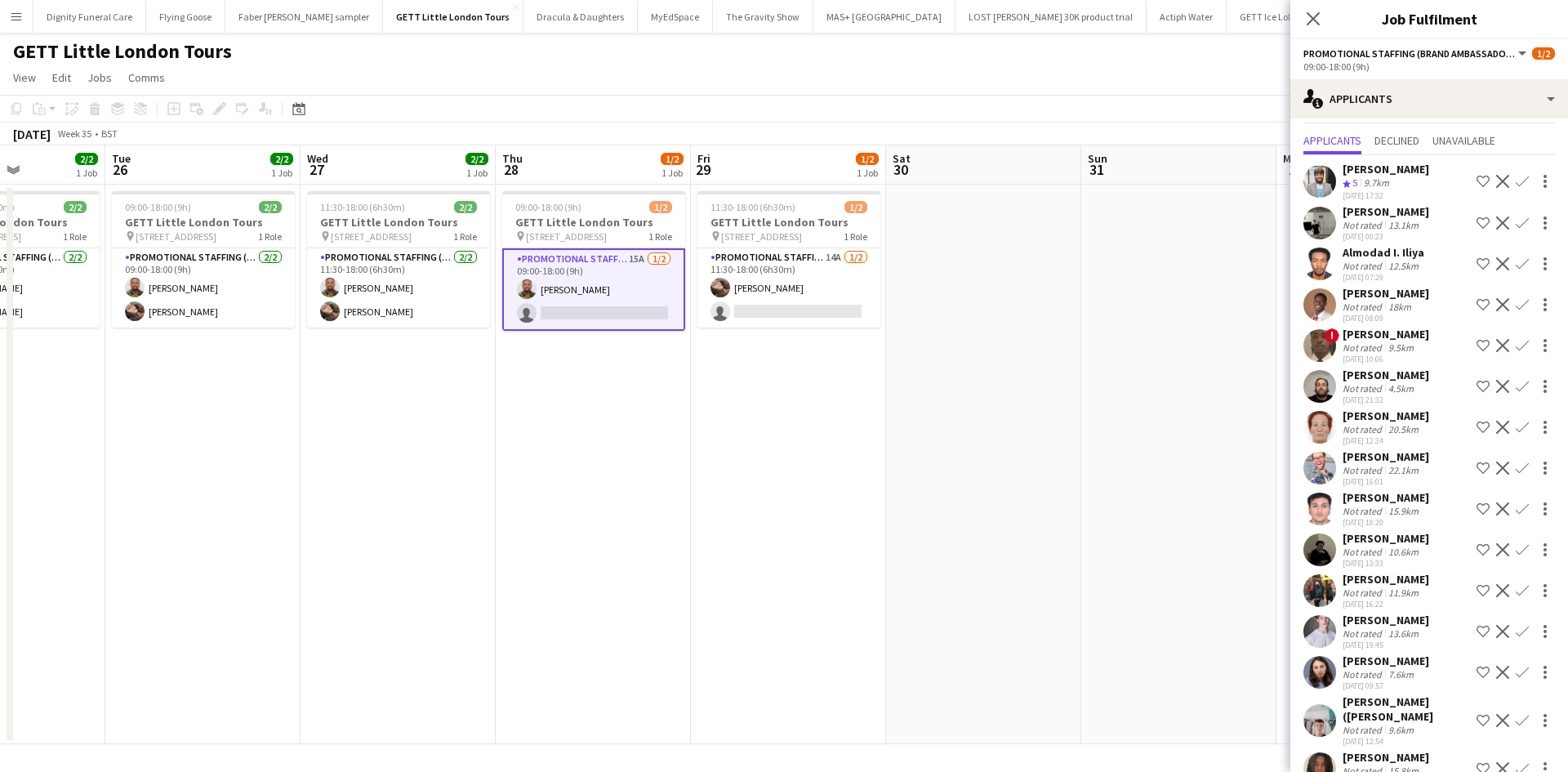
scroll to position [82, 0]
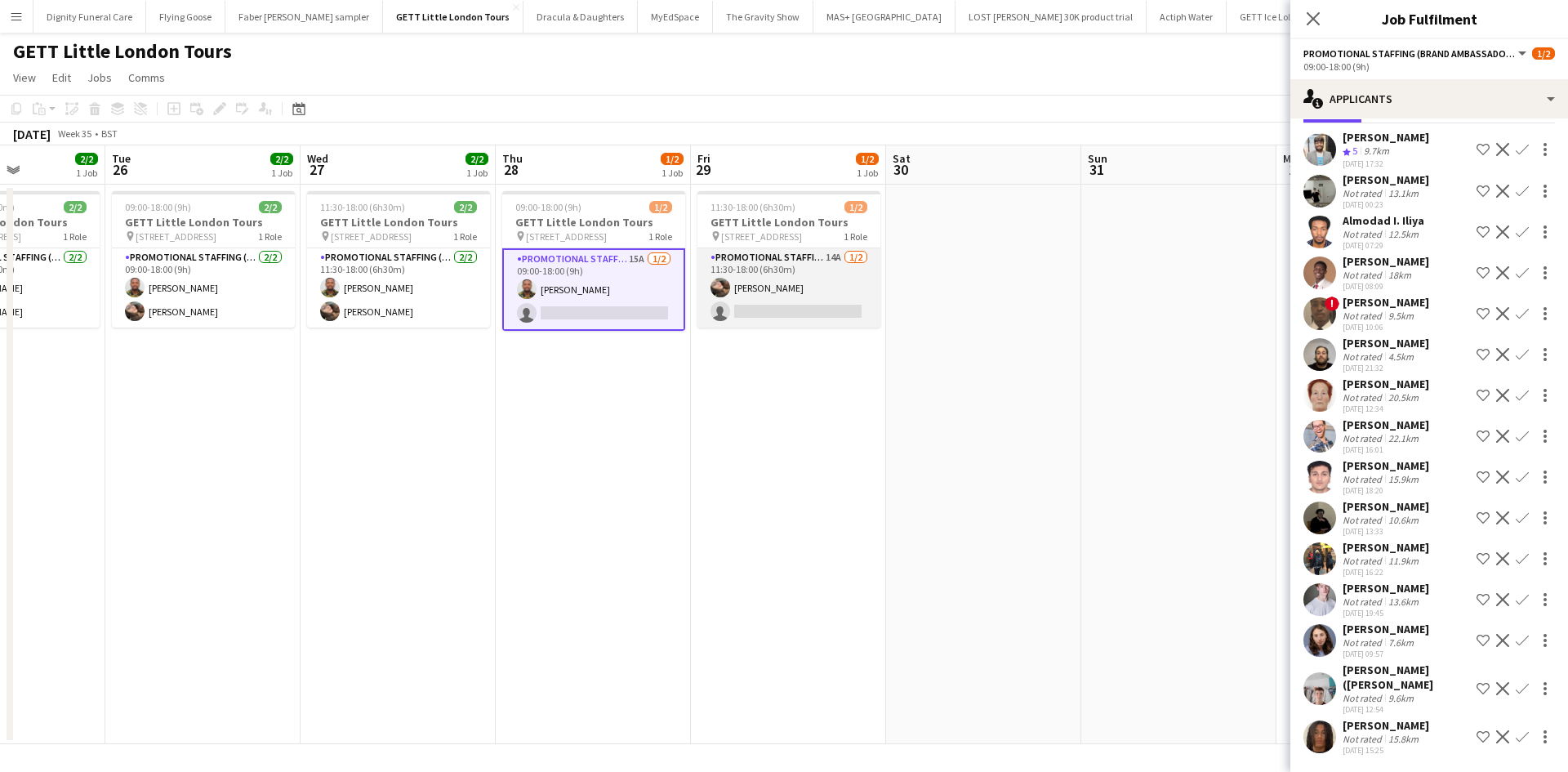
click at [804, 292] on app-card-role "Promotional Staffing (Brand Ambassadors) 14A 1/2 11:30-18:00 (6h30m) Anastasiia…" at bounding box center [788, 288] width 183 height 79
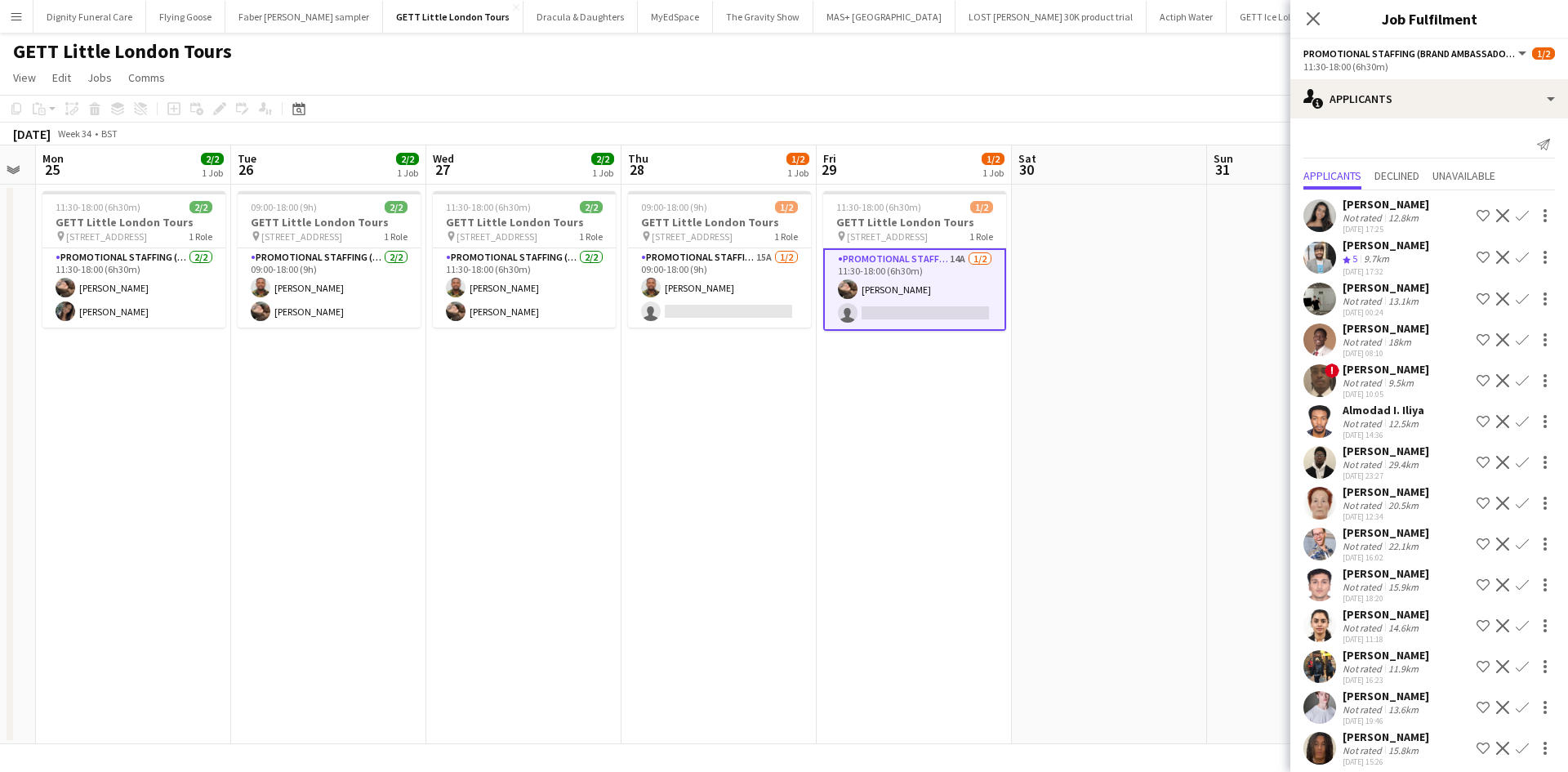
scroll to position [0, 544]
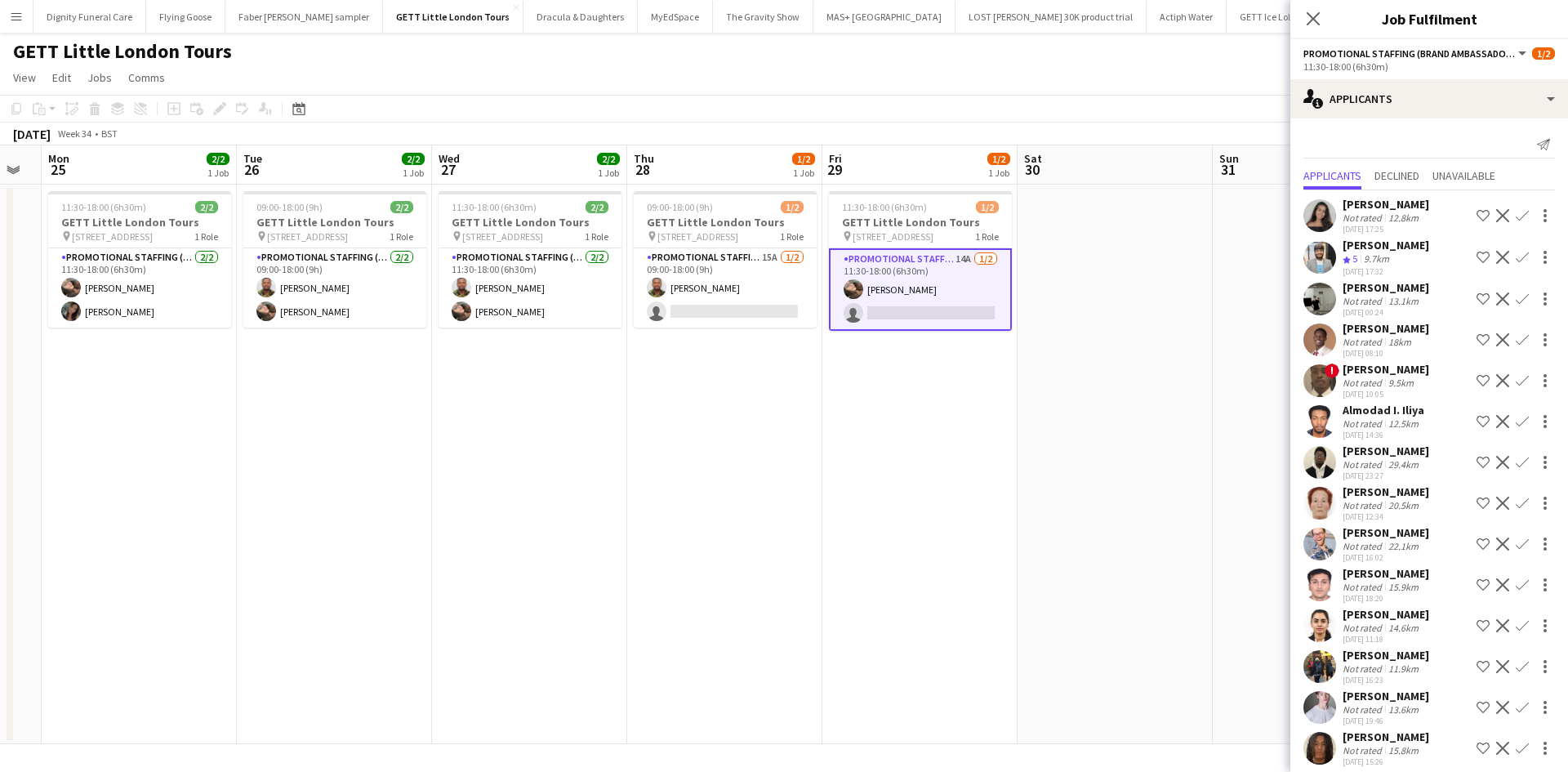
drag, startPoint x: 506, startPoint y: 436, endPoint x: 637, endPoint y: 433, distance: 131.0
click at [637, 433] on app-calendar-viewport "Fri 22 2/2 1 Job Sat 23 Sun 24 Mon 25 2/2 1 Job Tue 26 2/2 1 Job Wed 27 2/2 1 J…" at bounding box center [784, 445] width 1568 height 599
click at [1363, 688] on div "Ben Oatley" at bounding box center [1385, 695] width 86 height 15
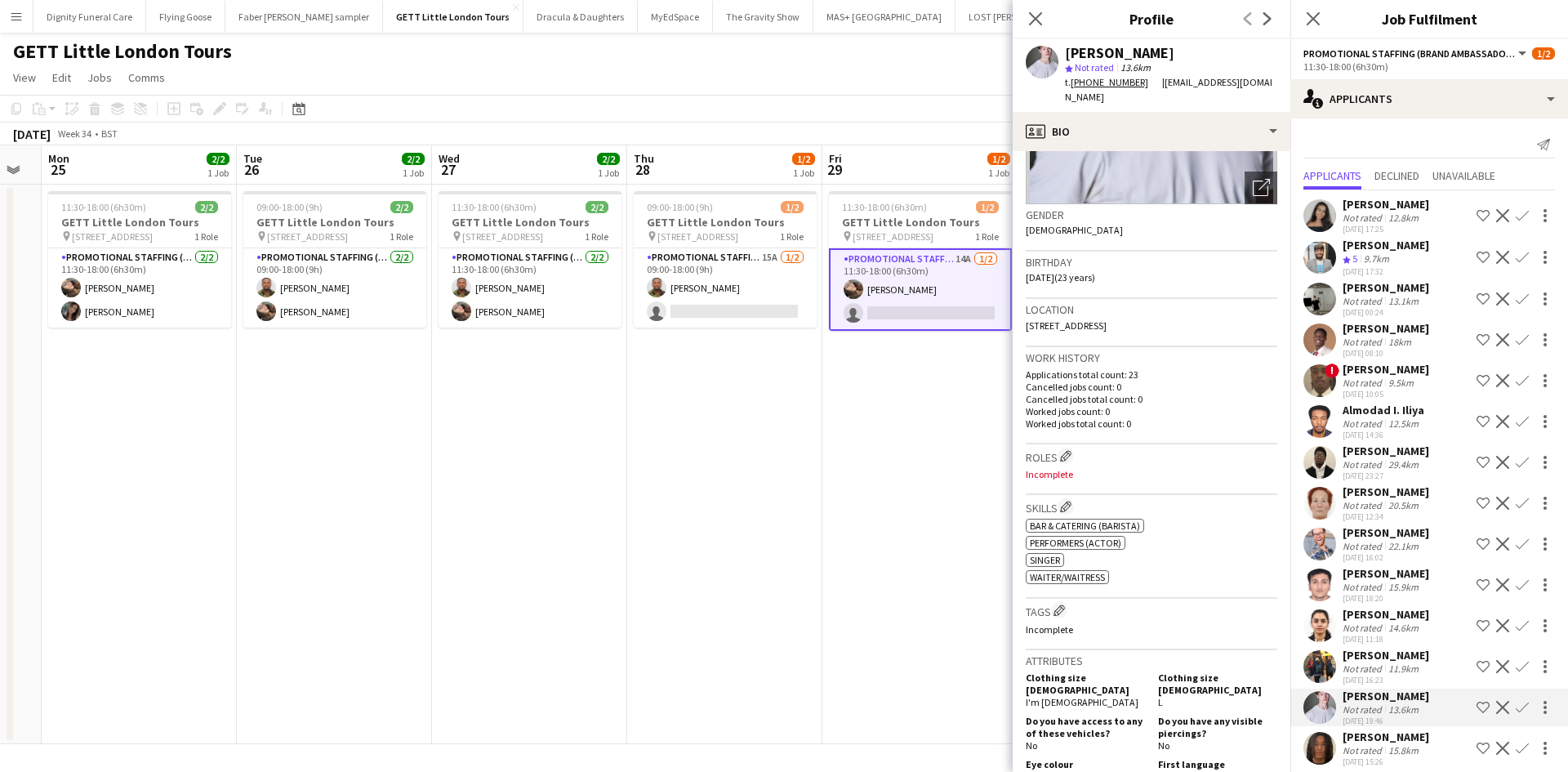
scroll to position [0, 0]
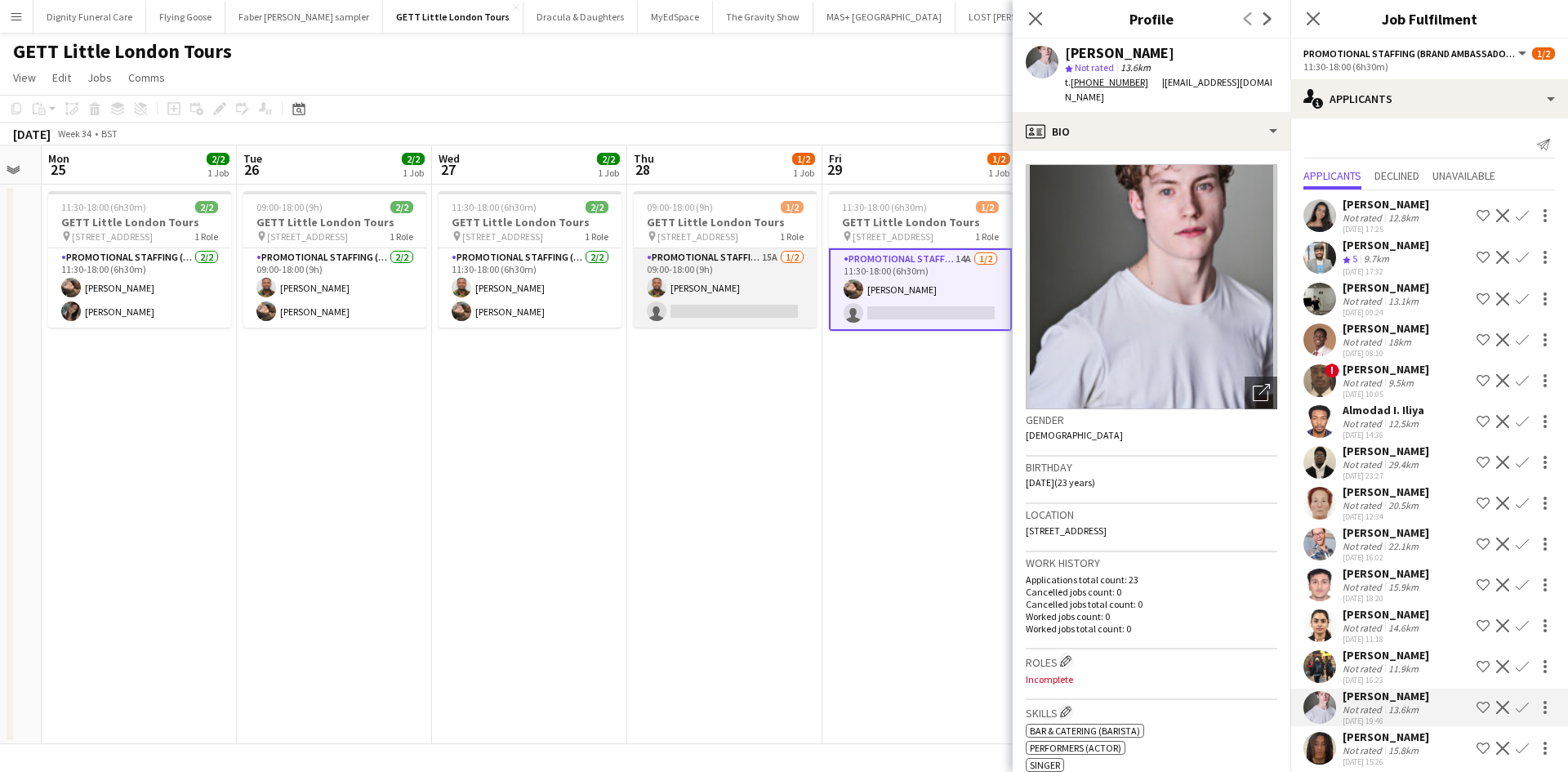
click at [739, 305] on app-card-role "Promotional Staffing (Brand Ambassadors) 15A 1/2 09:00-18:00 (9h) Isaac Esu sin…" at bounding box center [725, 288] width 183 height 79
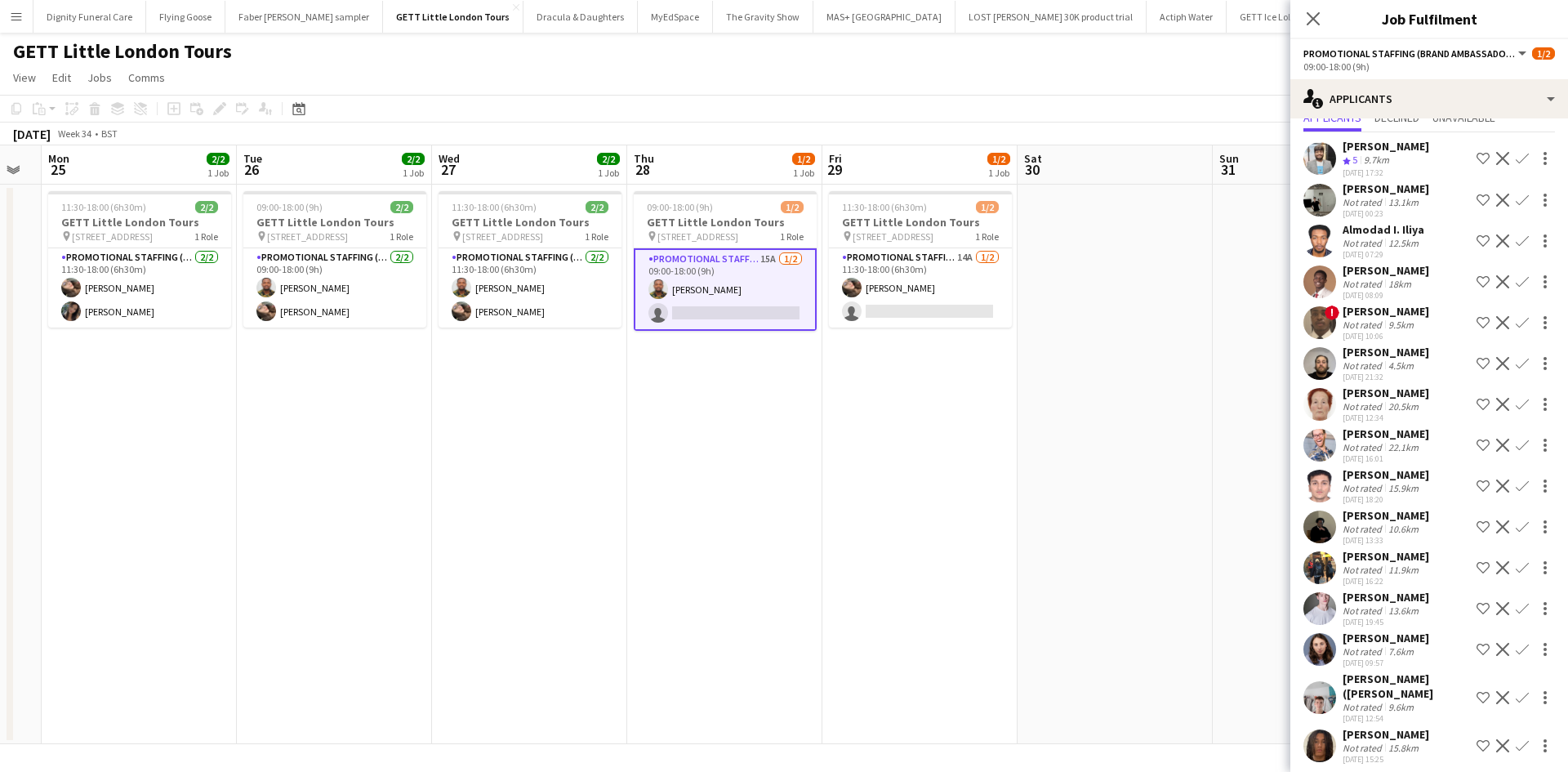
scroll to position [82, 0]
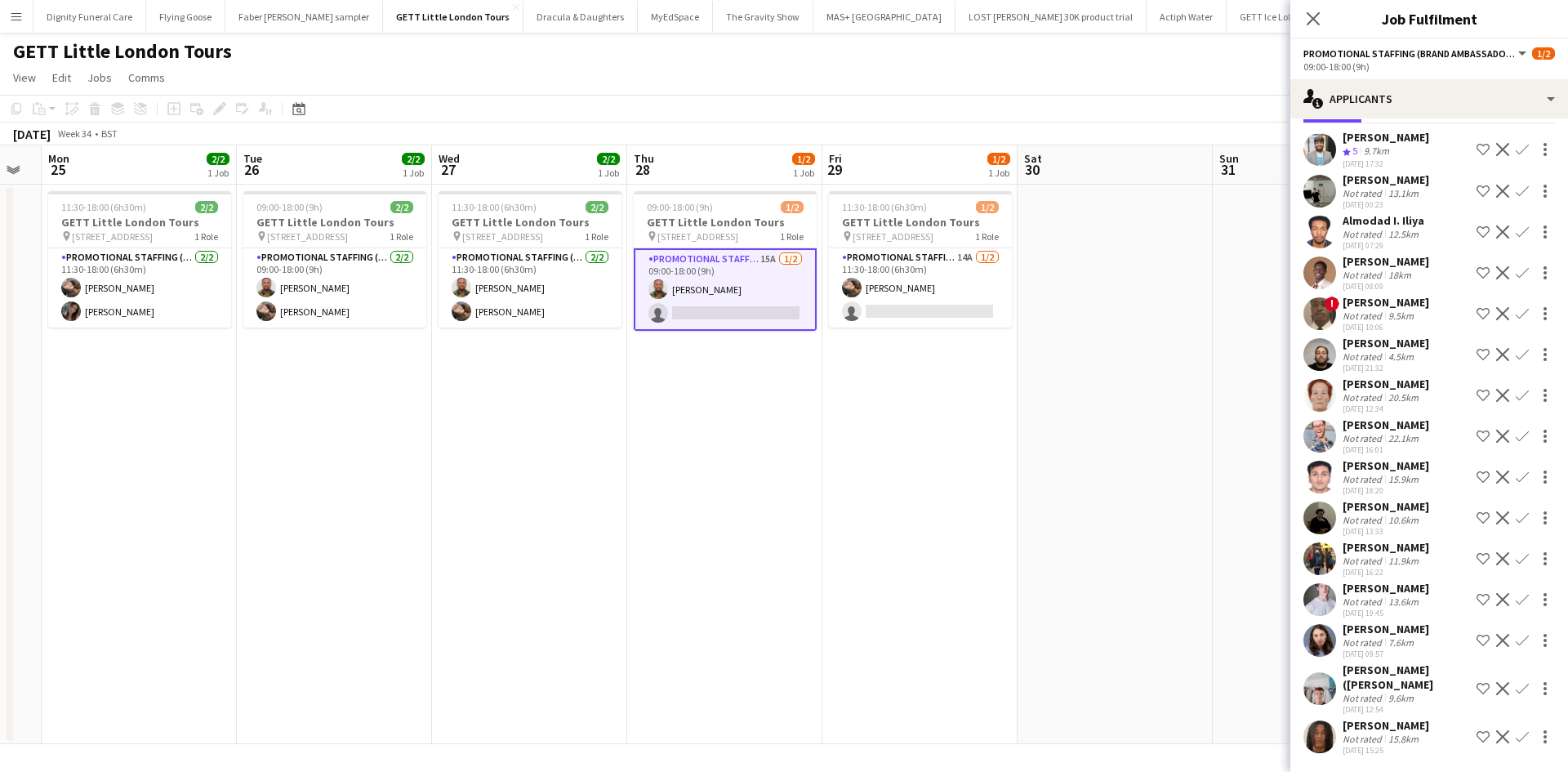
click at [1369, 671] on div "Alexander (Ali) Adddison" at bounding box center [1406, 677] width 128 height 29
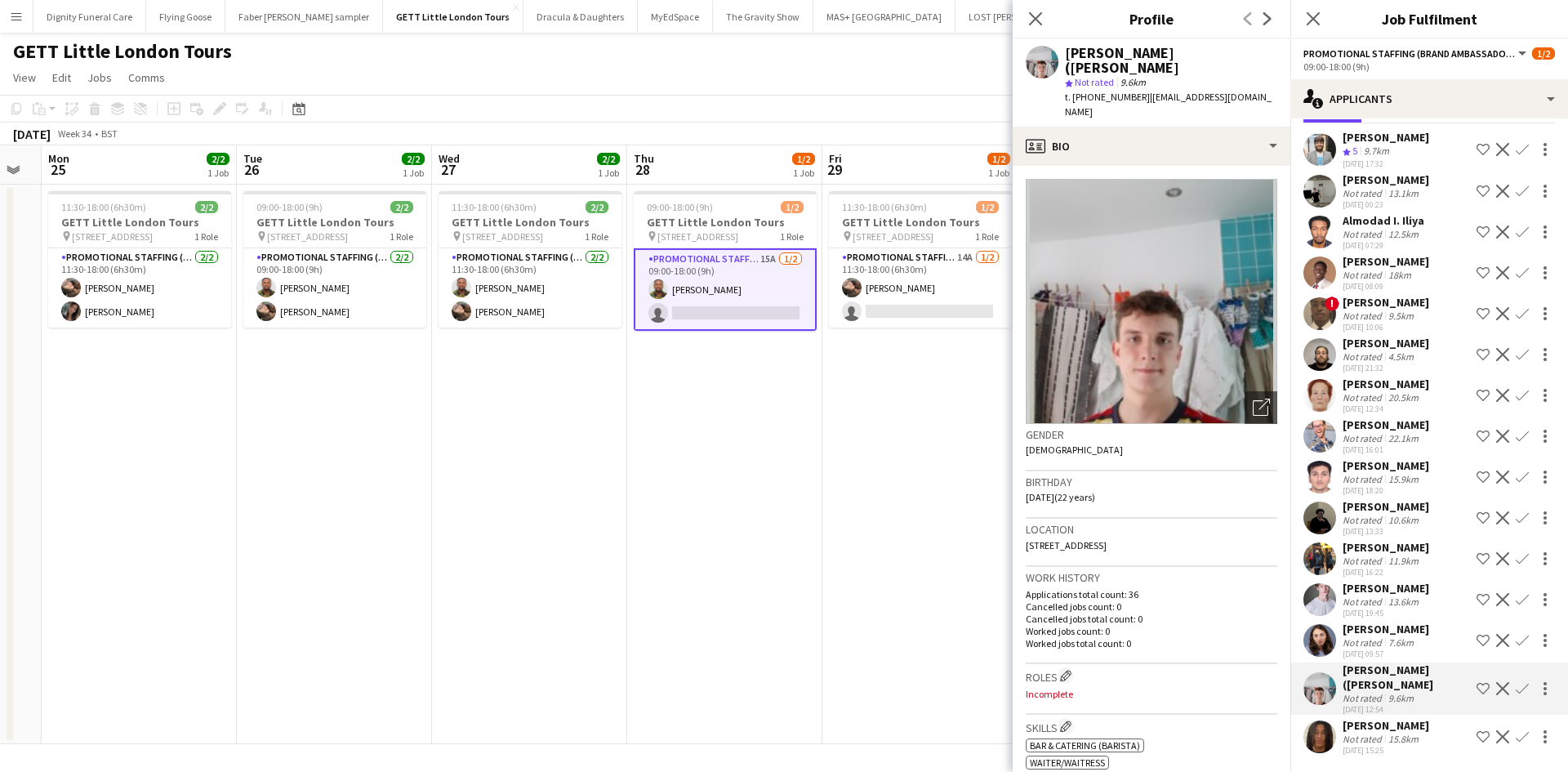
click at [1379, 723] on div "Jazz Harper" at bounding box center [1385, 725] width 86 height 15
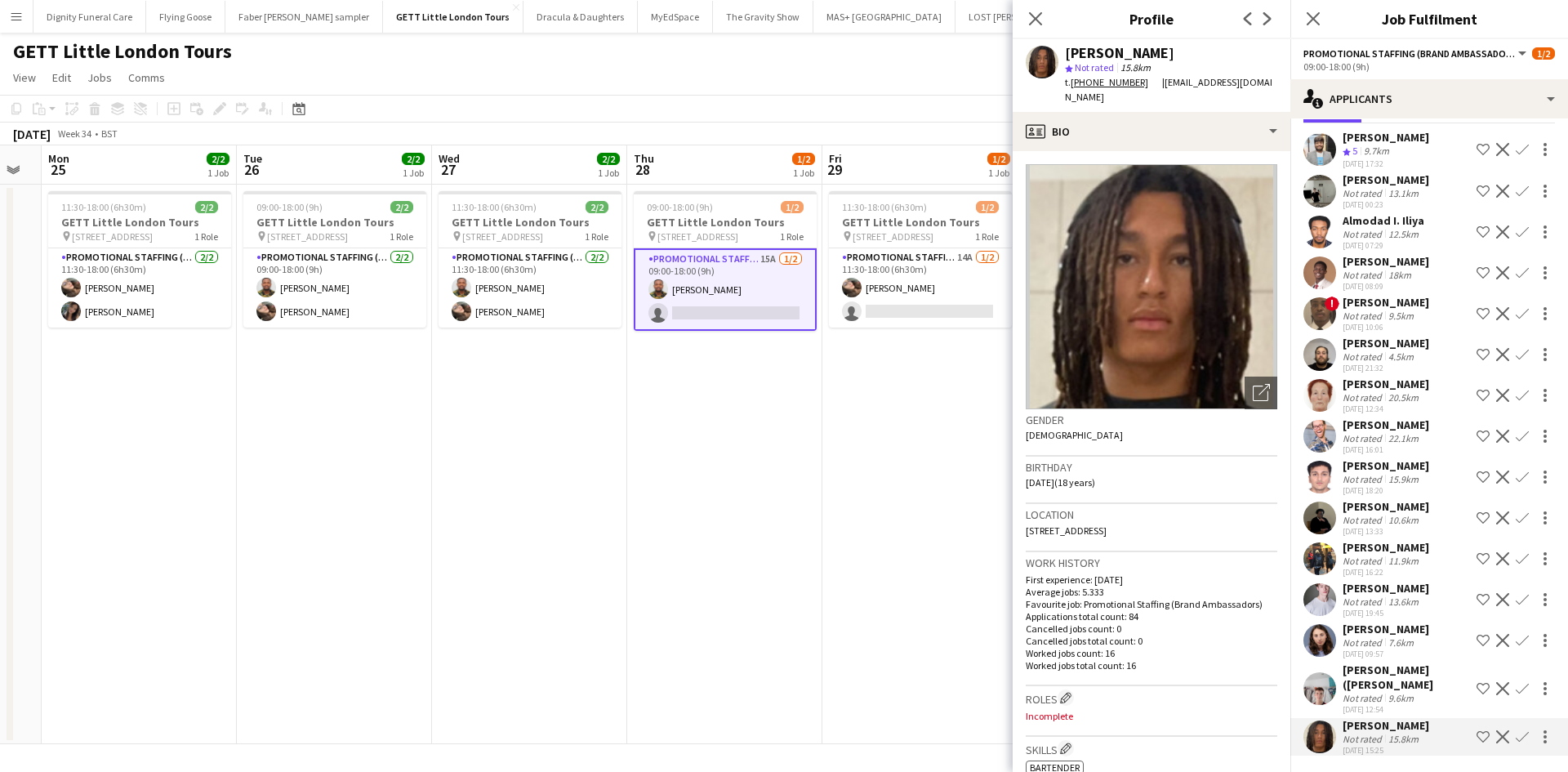
click at [1515, 597] on app-icon "Confirm" at bounding box center [1521, 599] width 13 height 13
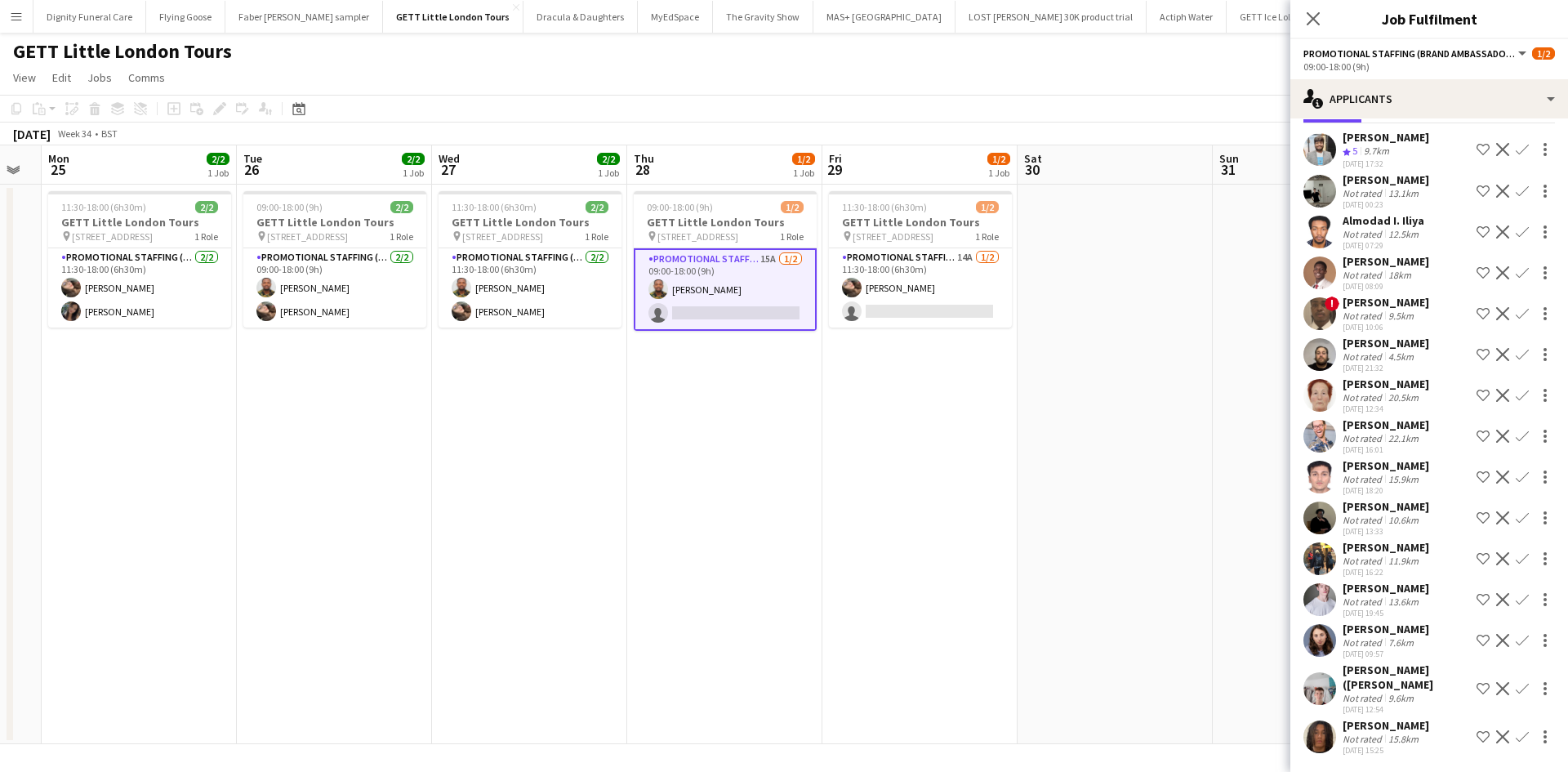
click at [1515, 597] on app-icon "Confirm" at bounding box center [1521, 599] width 13 height 13
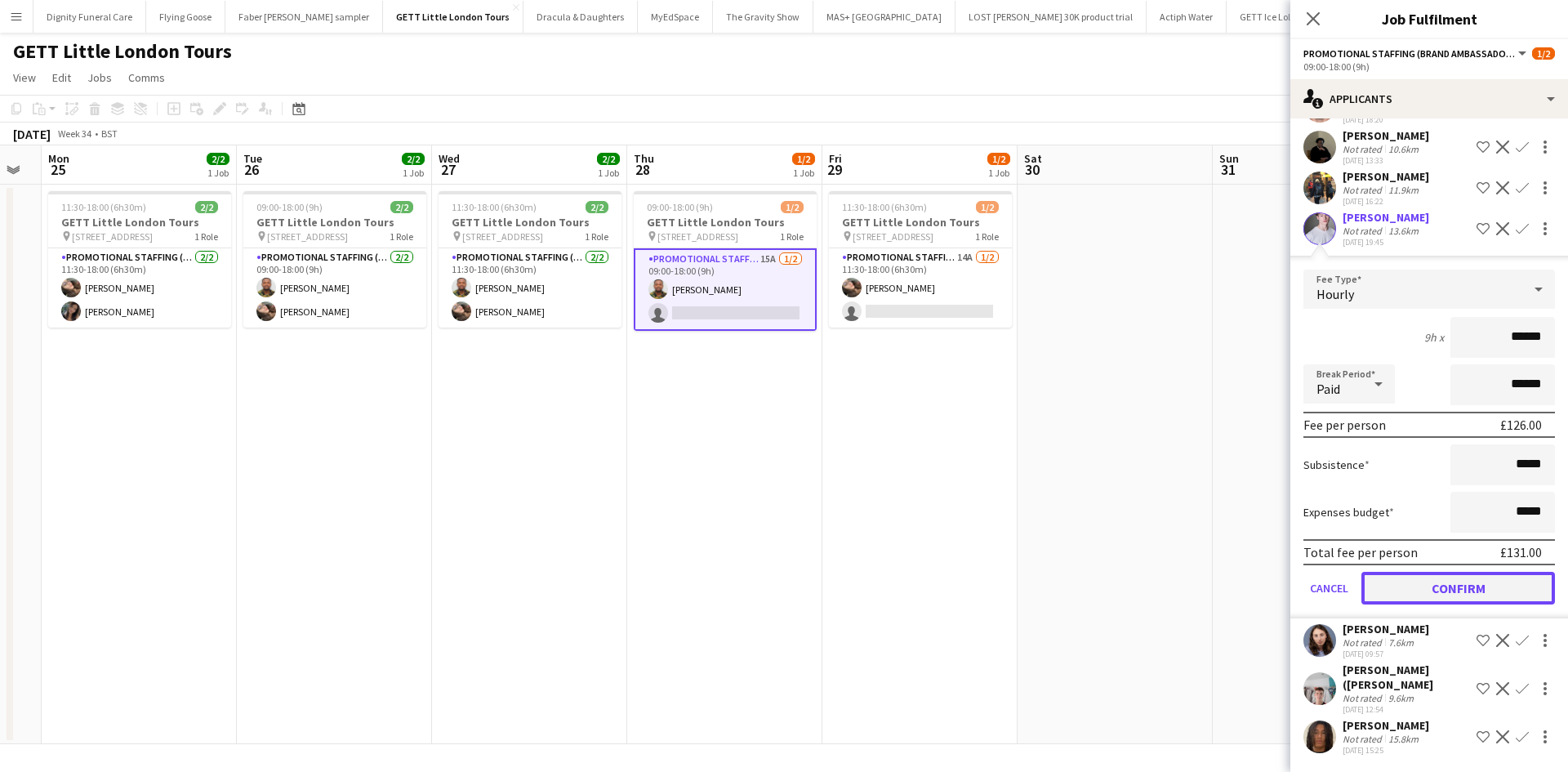
click at [1447, 588] on button "Confirm" at bounding box center [1458, 588] width 194 height 33
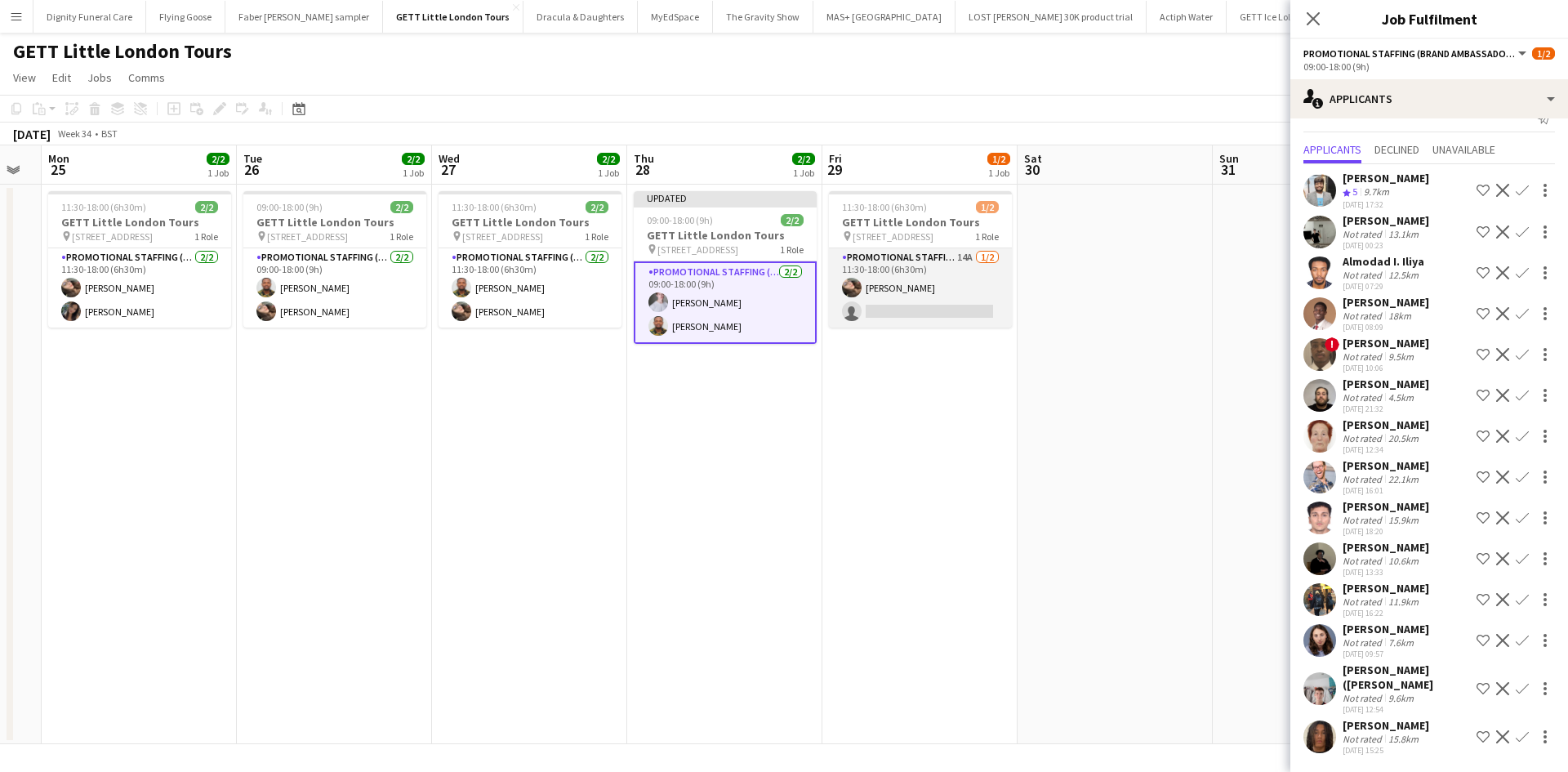
click at [930, 310] on app-card-role "Promotional Staffing (Brand Ambassadors) 14A 1/2 11:30-18:00 (6h30m) Anastasiia…" at bounding box center [920, 288] width 183 height 79
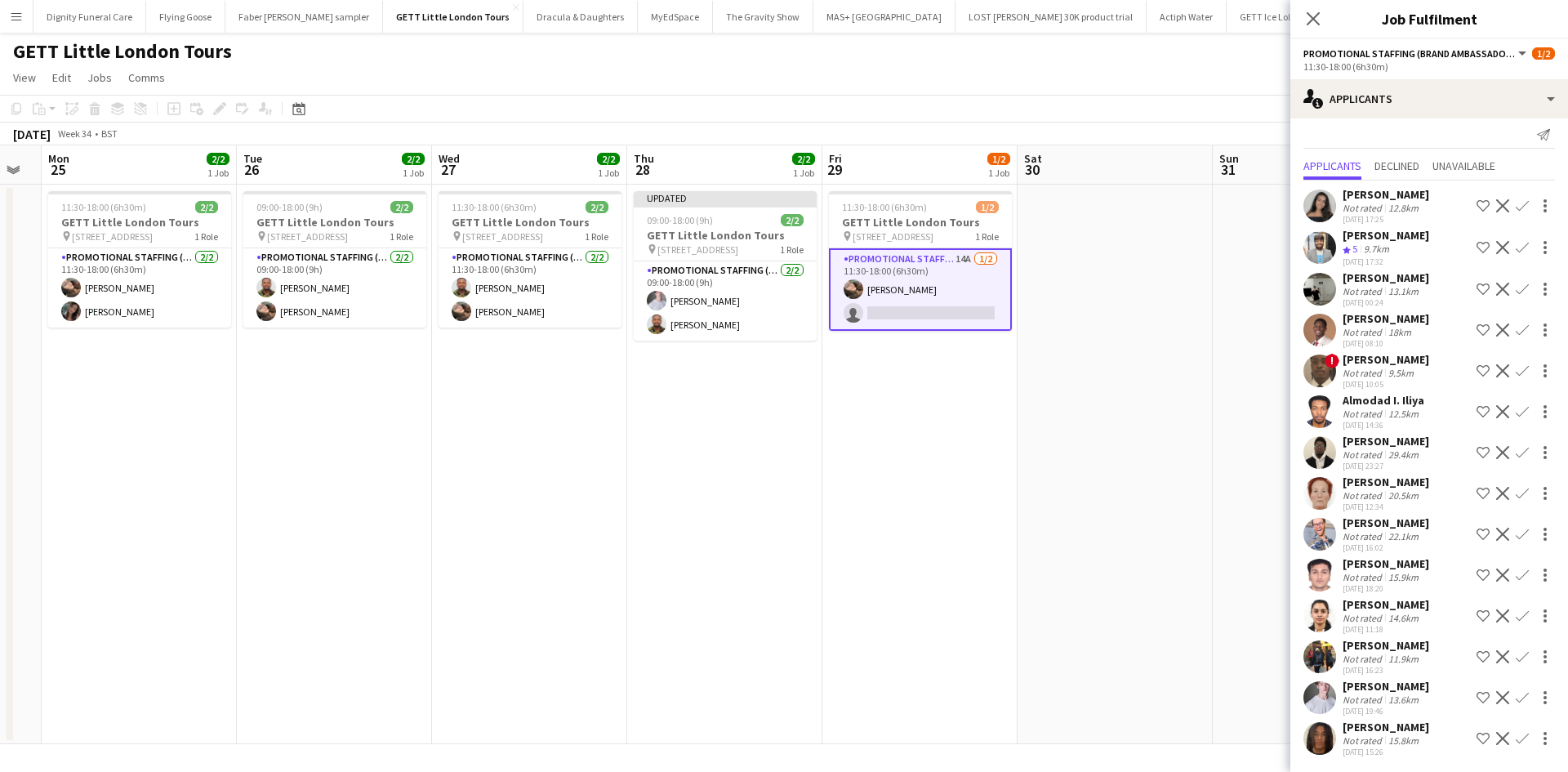
scroll to position [11, 0]
click at [1515, 695] on app-icon "Confirm" at bounding box center [1521, 695] width 13 height 13
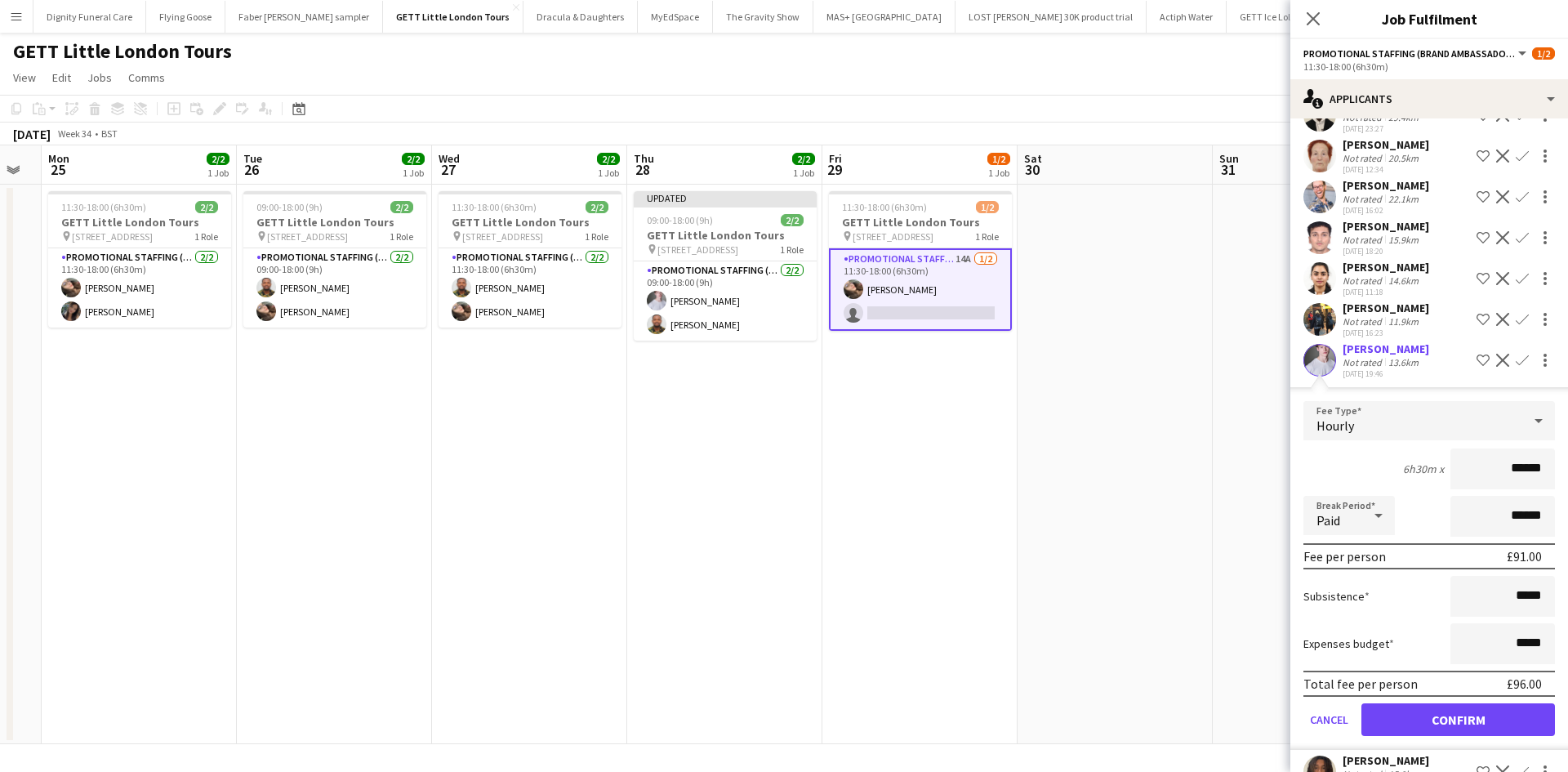
scroll to position [383, 0]
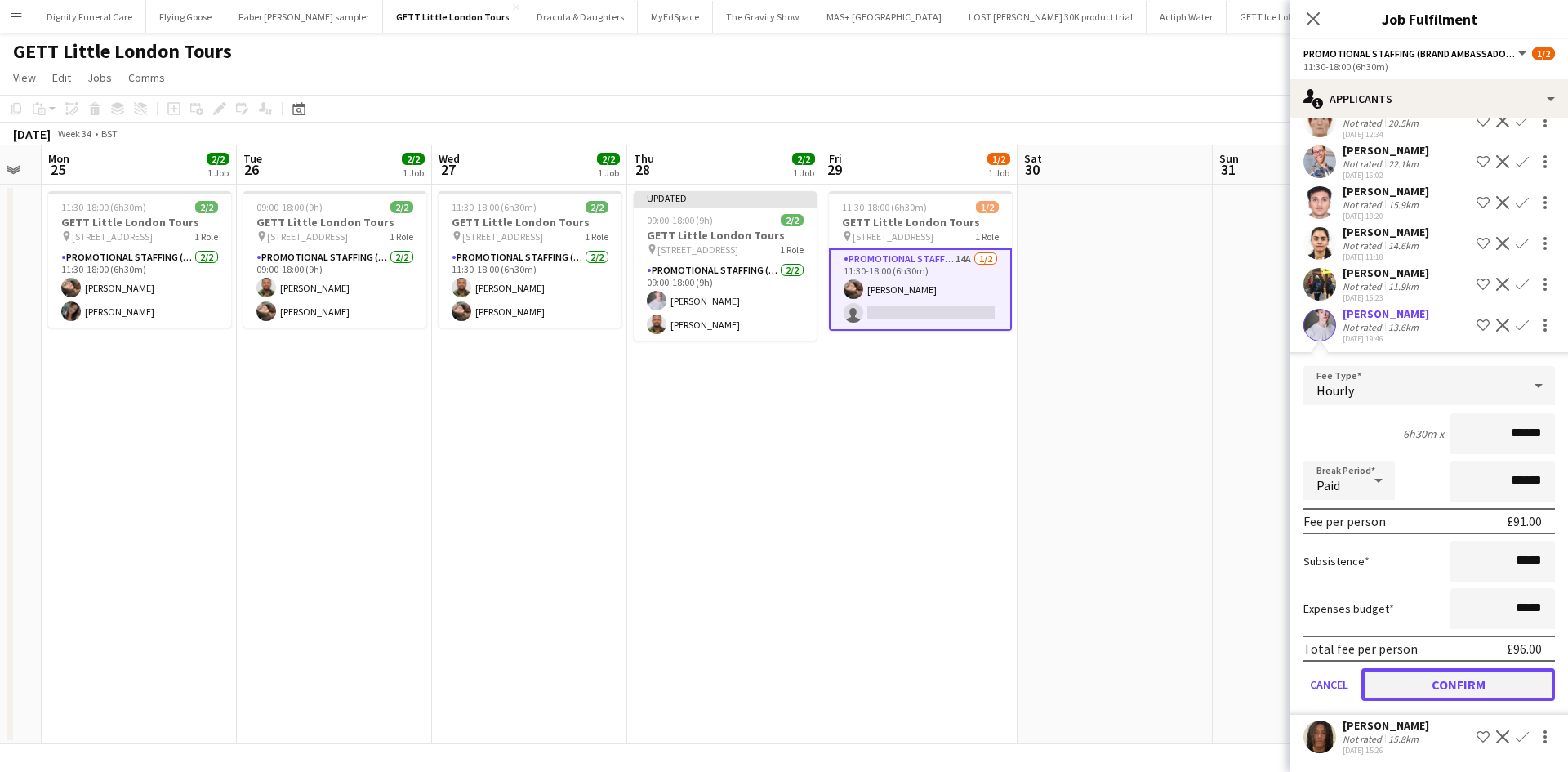
click at [1451, 679] on button "Confirm" at bounding box center [1458, 684] width 194 height 33
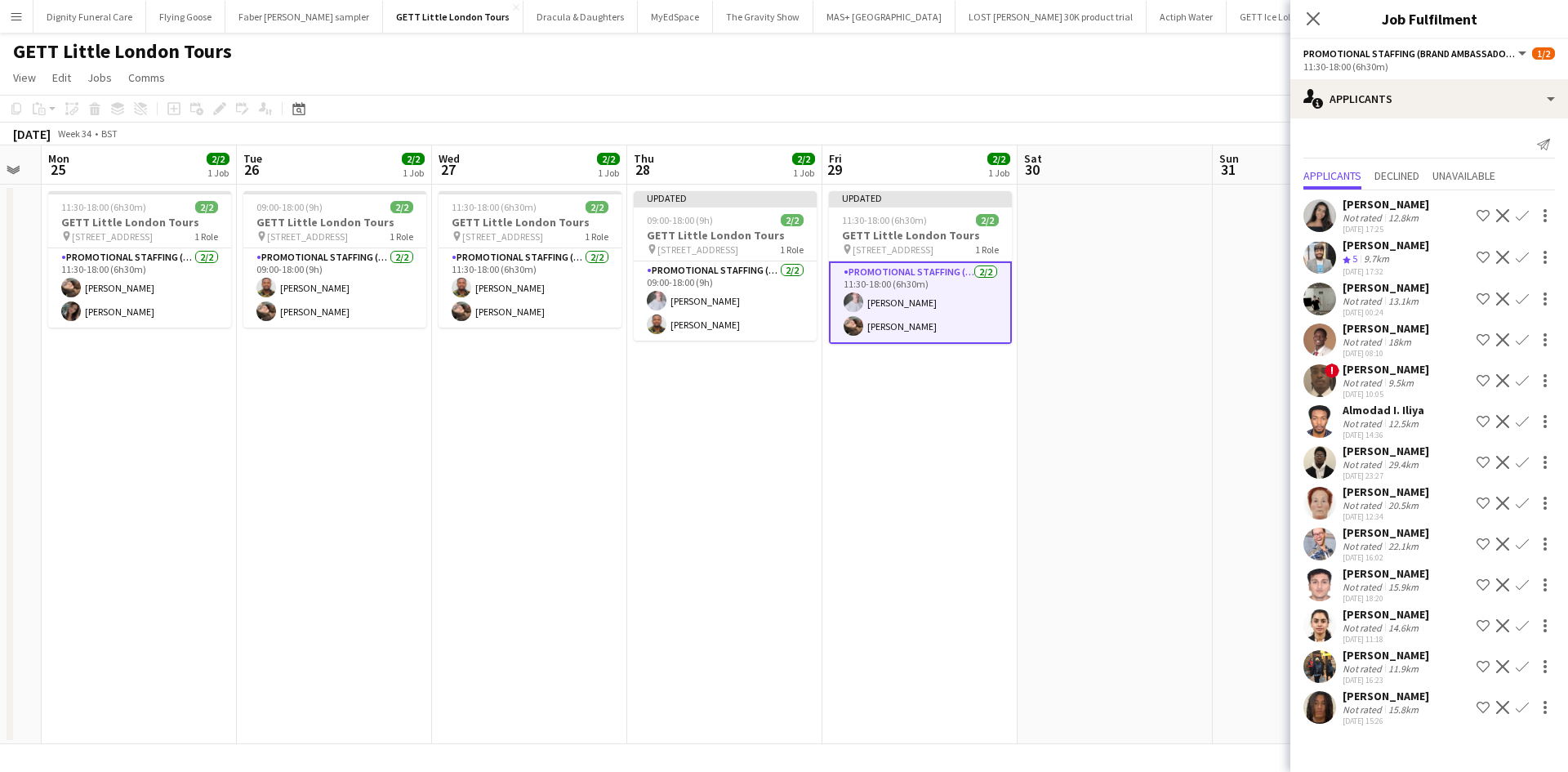
scroll to position [0, 0]
click at [1070, 430] on app-date-cell at bounding box center [1115, 464] width 195 height 559
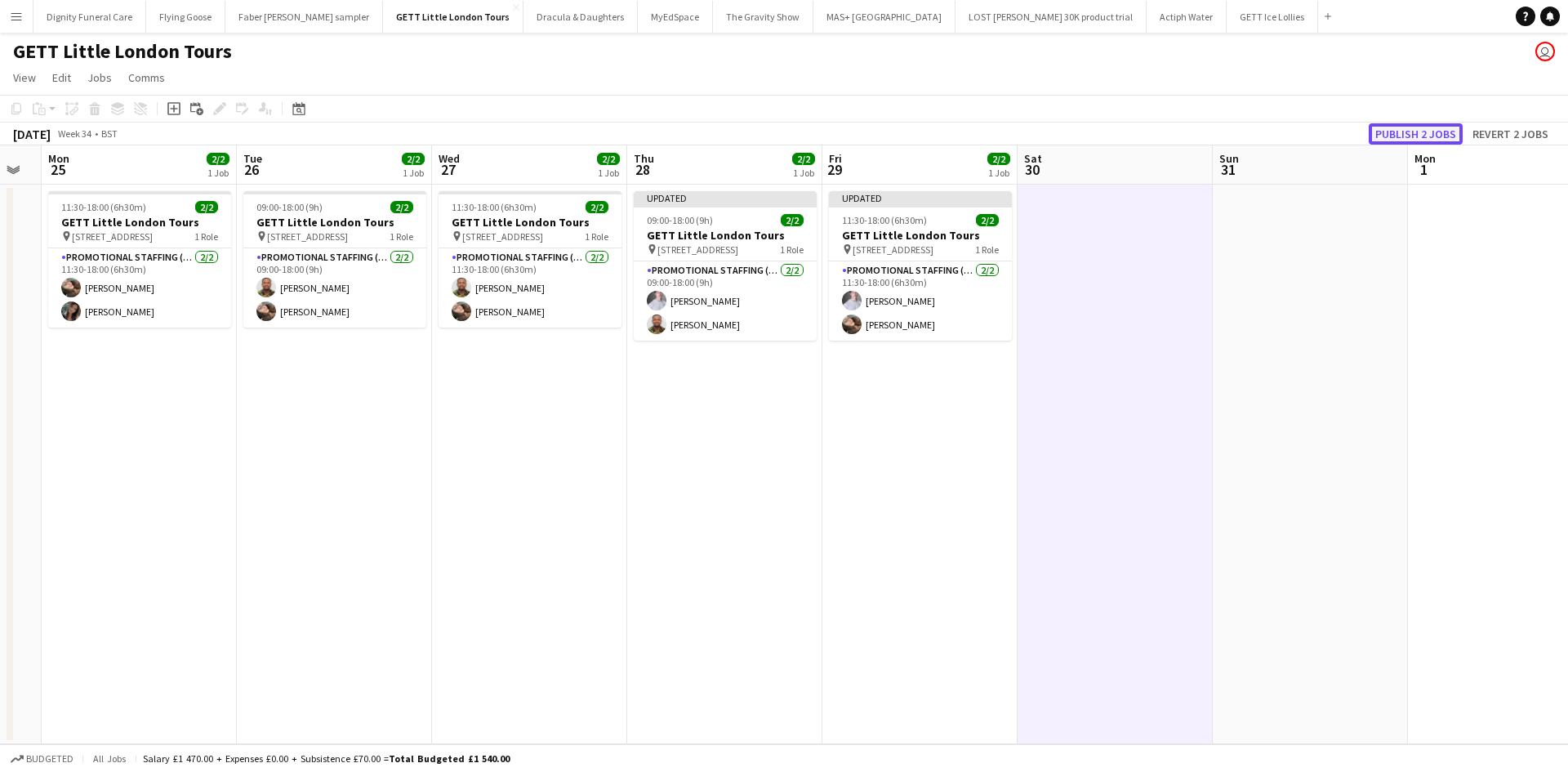
click at [1403, 128] on button "Publish 2 jobs" at bounding box center [1415, 134] width 94 height 22
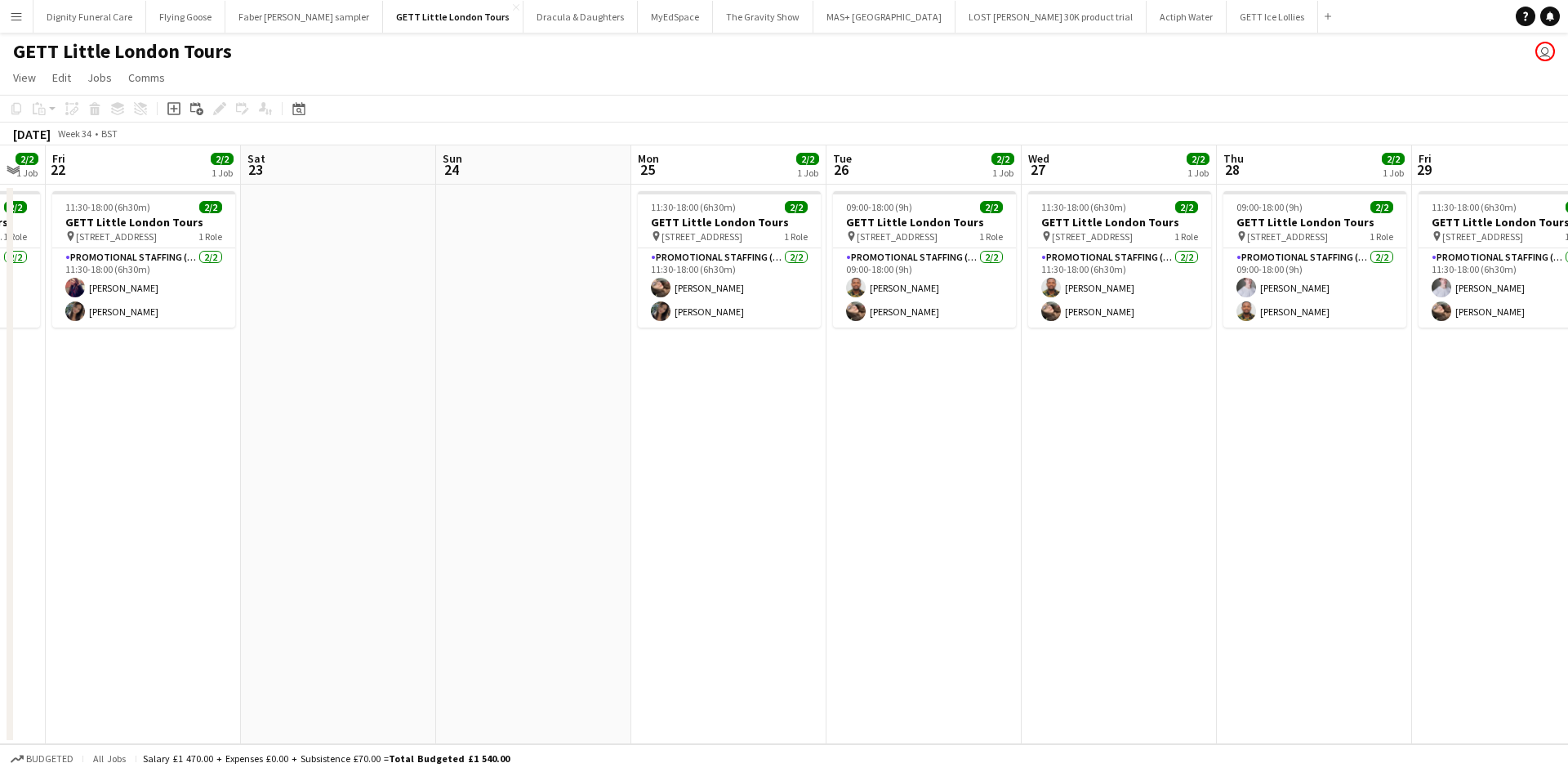
drag, startPoint x: 1059, startPoint y: 484, endPoint x: 1388, endPoint y: 498, distance: 329.3
click at [1400, 494] on app-calendar-viewport "Wed 20 Thu 21 2/2 1 Job Fri 22 2/2 1 Job Sat 23 Sun 24 Mon 25 2/2 1 Job Tue 26 …" at bounding box center [784, 445] width 1568 height 599
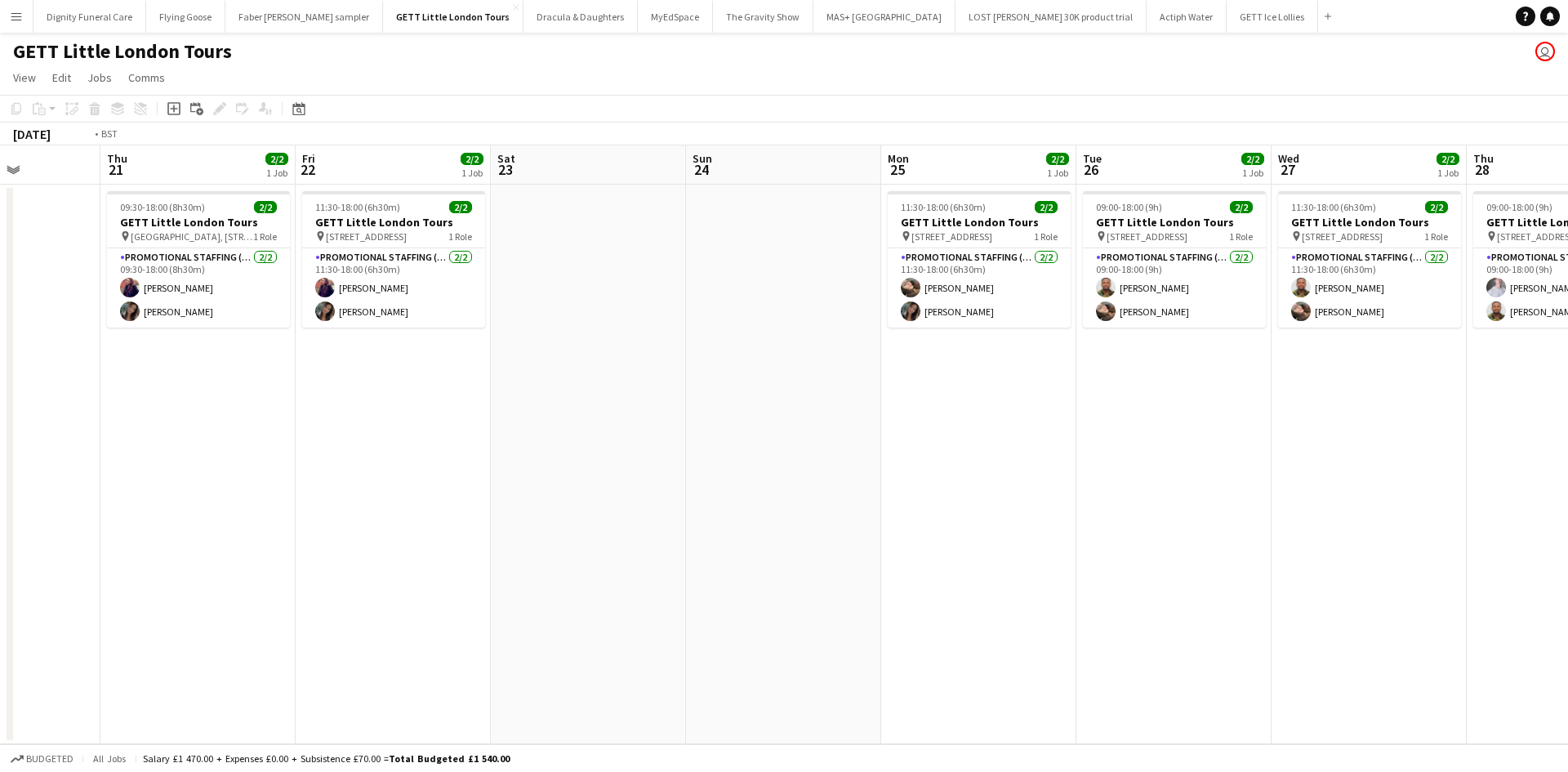
drag, startPoint x: 636, startPoint y: 439, endPoint x: 1185, endPoint y: 482, distance: 550.7
click at [1195, 482] on app-calendar-viewport "Mon 18 Tue 19 Wed 20 Thu 21 2/2 1 Job Fri 22 2/2 1 Job Sat 23 Sun 24 Mon 25 2/2…" at bounding box center [784, 445] width 1568 height 599
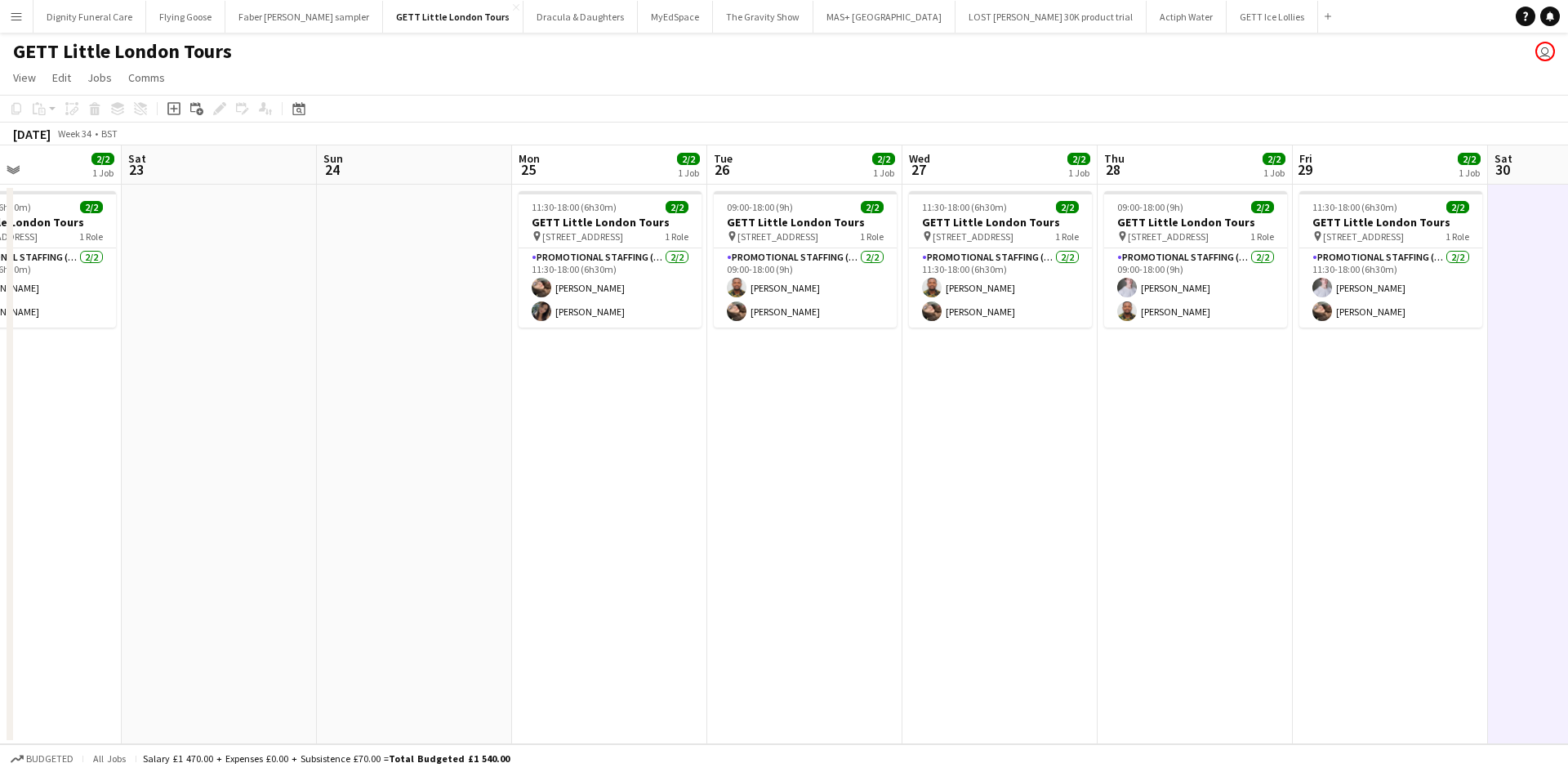
scroll to position [0, 750]
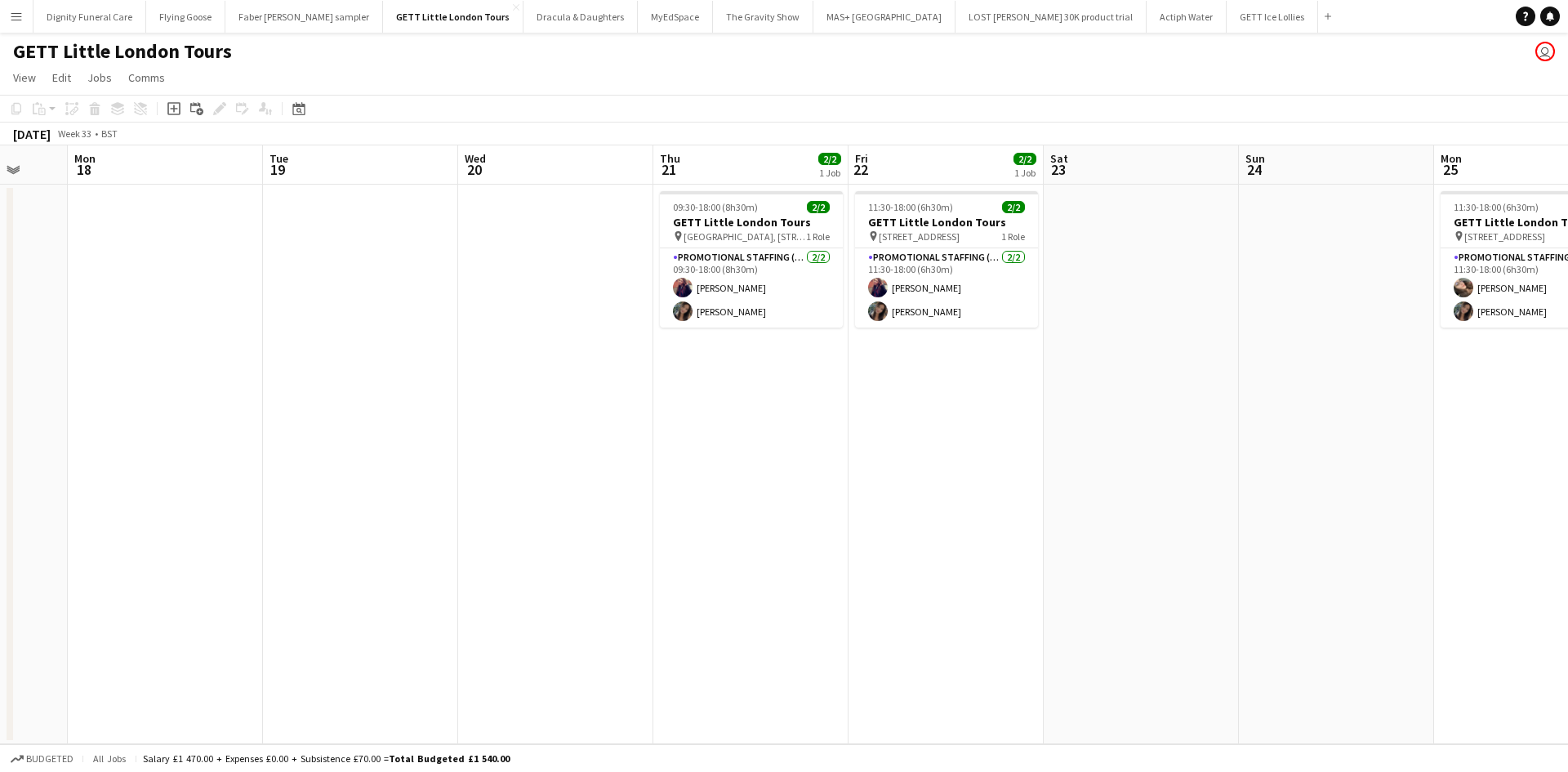
drag, startPoint x: 1103, startPoint y: 394, endPoint x: 1040, endPoint y: 395, distance: 63.0
click at [1040, 395] on app-calendar-viewport "Fri 15 Sat 16 Sun 17 Mon 18 Tue 19 Wed 20 Thu 21 2/2 1 Job Fri 22 2/2 1 Job Sat…" at bounding box center [784, 445] width 1568 height 599
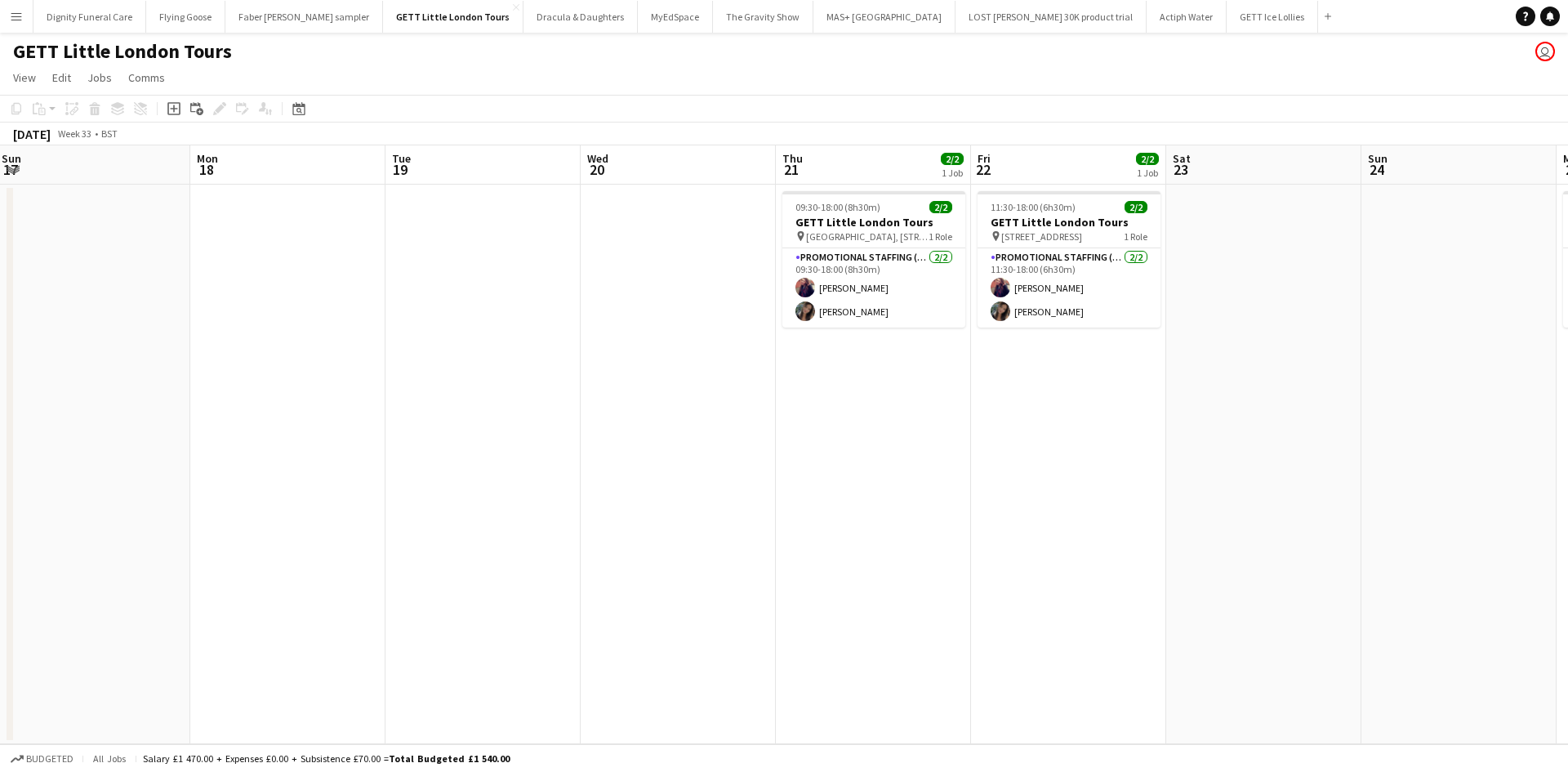
drag, startPoint x: 303, startPoint y: 270, endPoint x: 1011, endPoint y: 297, distance: 708.5
click at [1011, 297] on app-calendar-viewport "Fri 15 Sat 16 Sun 17 Mon 18 Tue 19 Wed 20 Thu 21 2/2 1 Job Fri 22 2/2 1 Job Sat…" at bounding box center [784, 445] width 1568 height 599
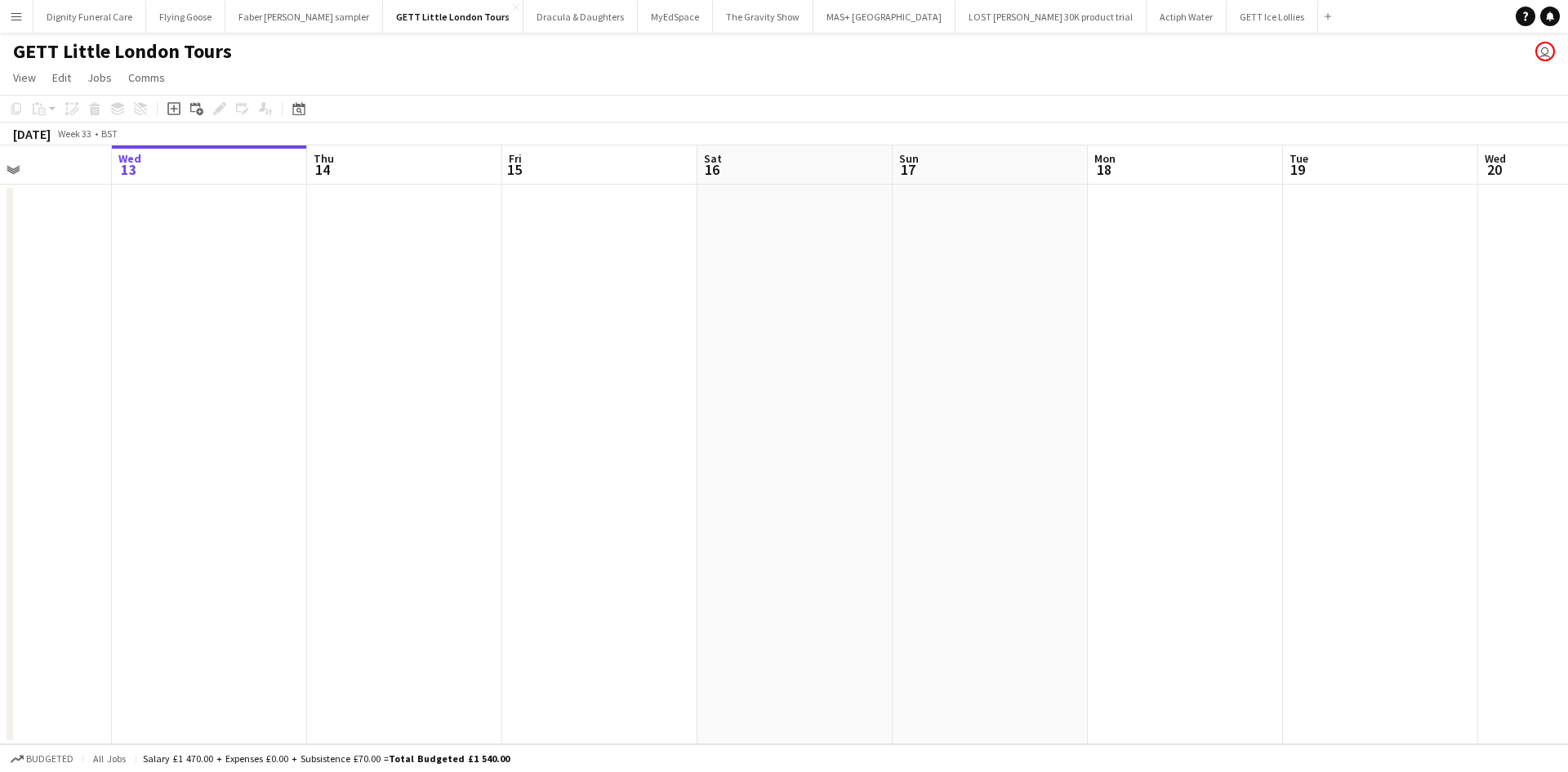
scroll to position [0, 462]
drag, startPoint x: 523, startPoint y: 300, endPoint x: 846, endPoint y: 303, distance: 323.0
click at [846, 303] on app-calendar-viewport "Sun 10 Mon 11 Tue 12 Wed 13 Thu 14 Fri 15 Sat 16 Sun 17 Mon 18 Tue 19 Wed 20 Th…" at bounding box center [784, 445] width 1568 height 599
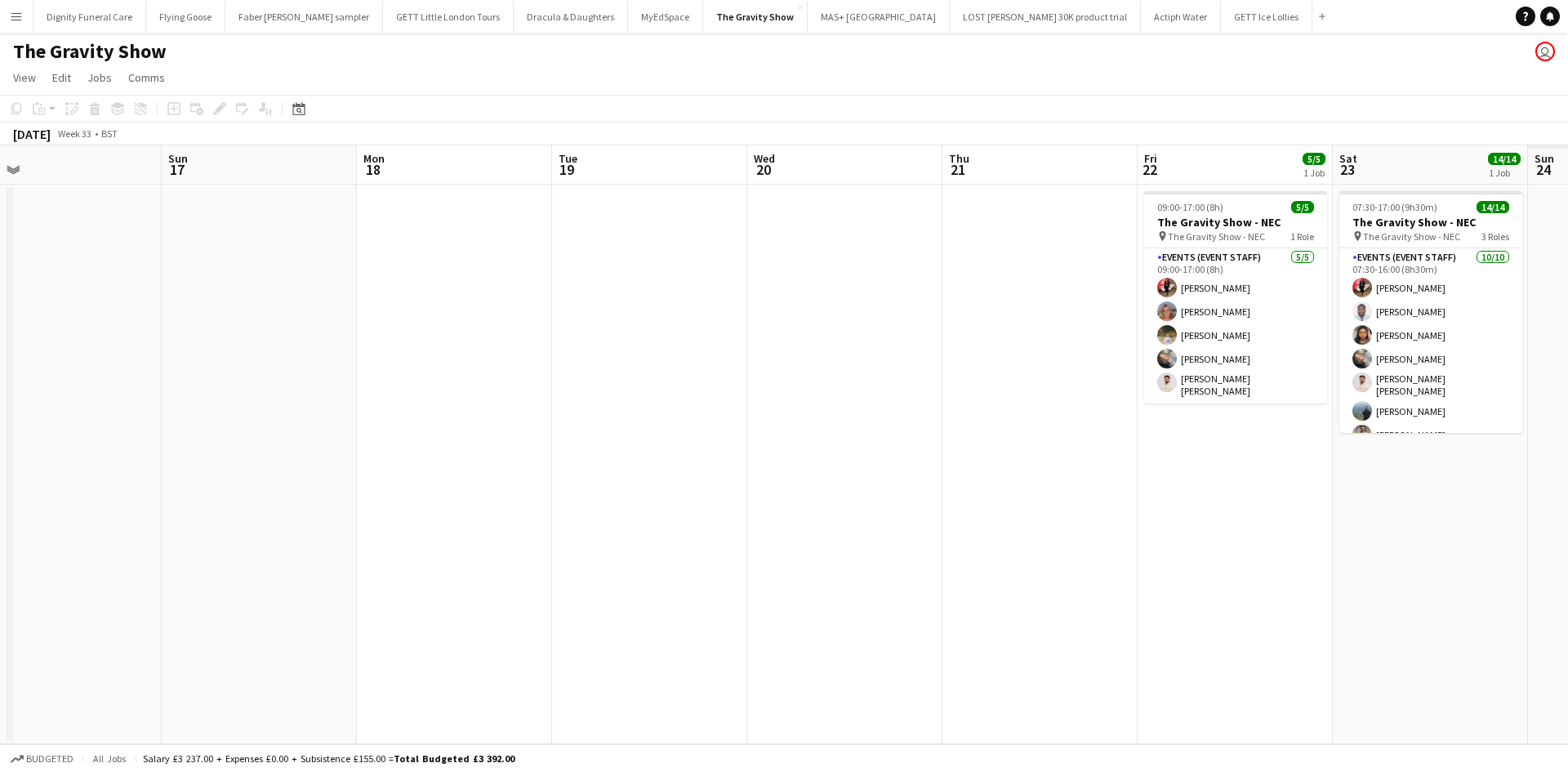
drag, startPoint x: 1103, startPoint y: 439, endPoint x: 330, endPoint y: 369, distance: 776.2
click at [310, 370] on app-calendar-viewport "Tue 12 Wed 13 Thu 14 Fri 15 Sat 16 Sun 17 Mon 18 Tue 19 Wed 20 Thu 21 Fri 22 5/…" at bounding box center [784, 445] width 1568 height 599
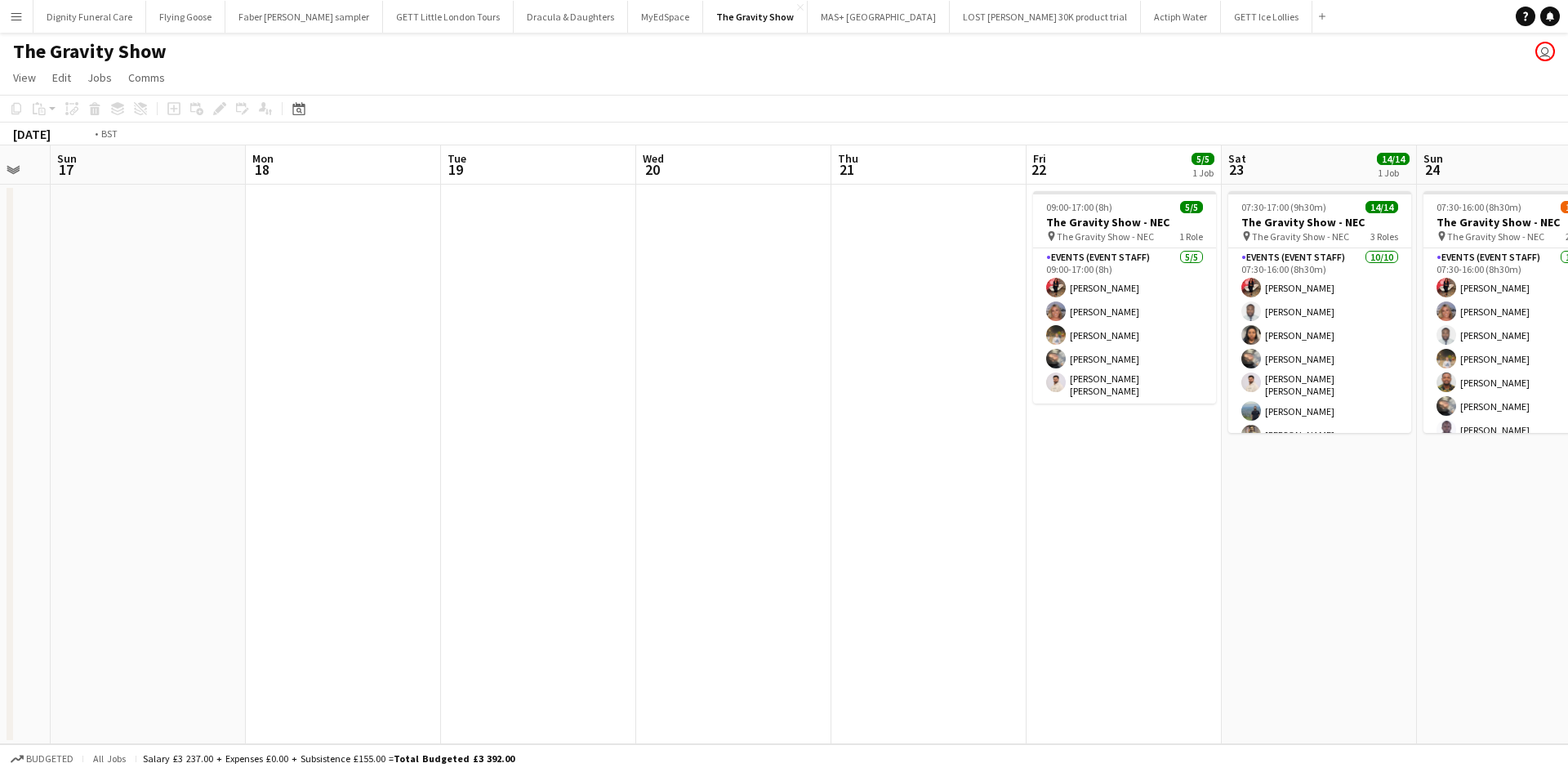
scroll to position [0, 622]
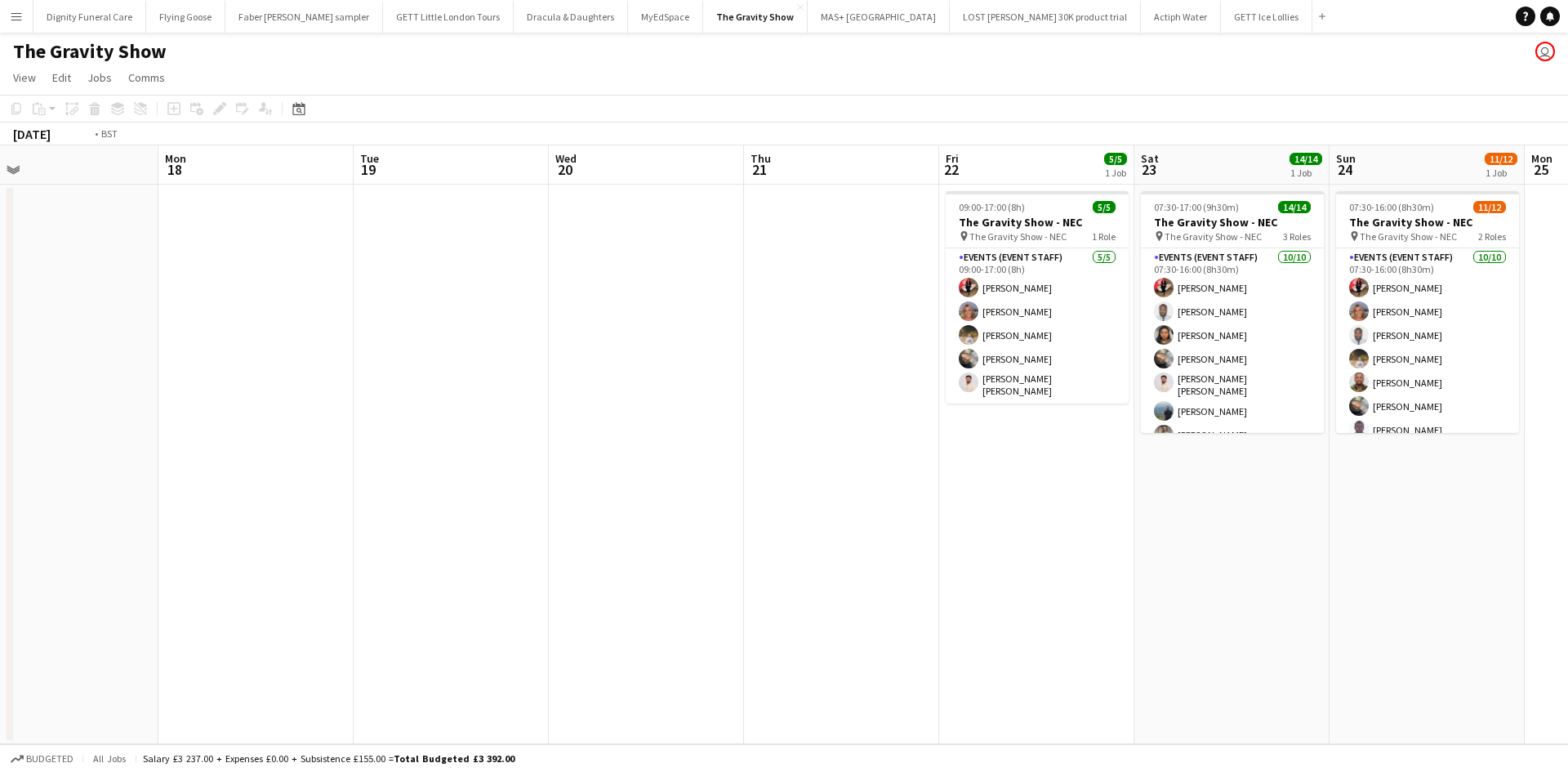
drag, startPoint x: 912, startPoint y: 443, endPoint x: 391, endPoint y: 420, distance: 521.5
click at [391, 420] on app-calendar-viewport "Thu 14 Fri 15 Sat 16 Sun 17 Mon 18 Tue 19 Wed 20 Thu 21 Fri 22 5/5 1 Job Sat 23…" at bounding box center [784, 445] width 1568 height 599
